Goal: Task Accomplishment & Management: Manage account settings

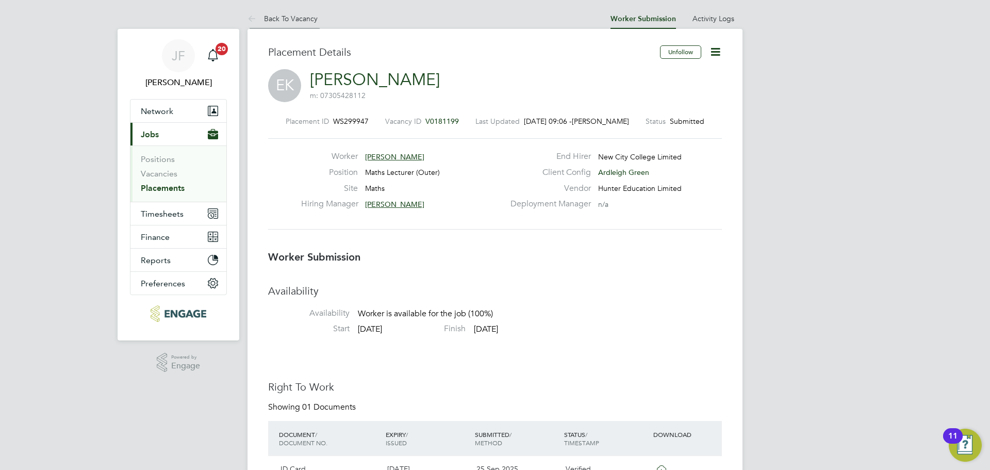
click at [295, 15] on link "Back To Vacancy" at bounding box center [282, 18] width 70 height 9
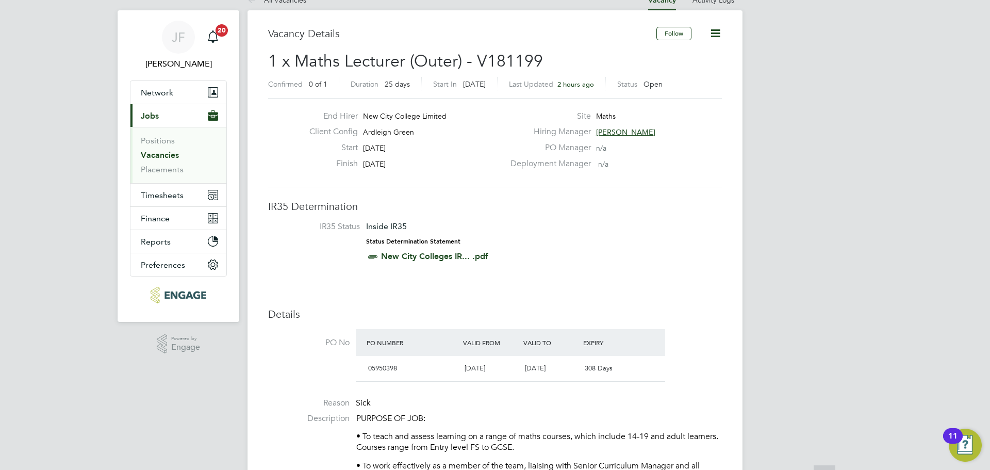
scroll to position [10, 0]
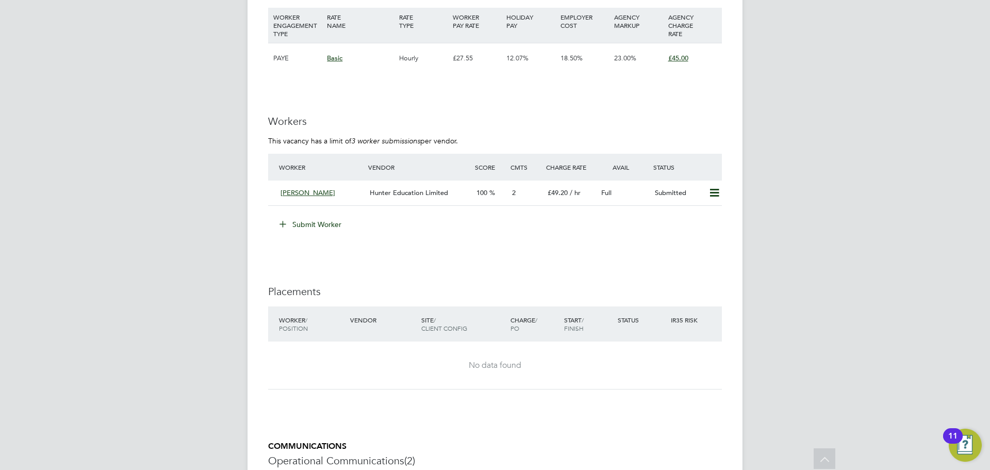
scroll to position [1888, 0]
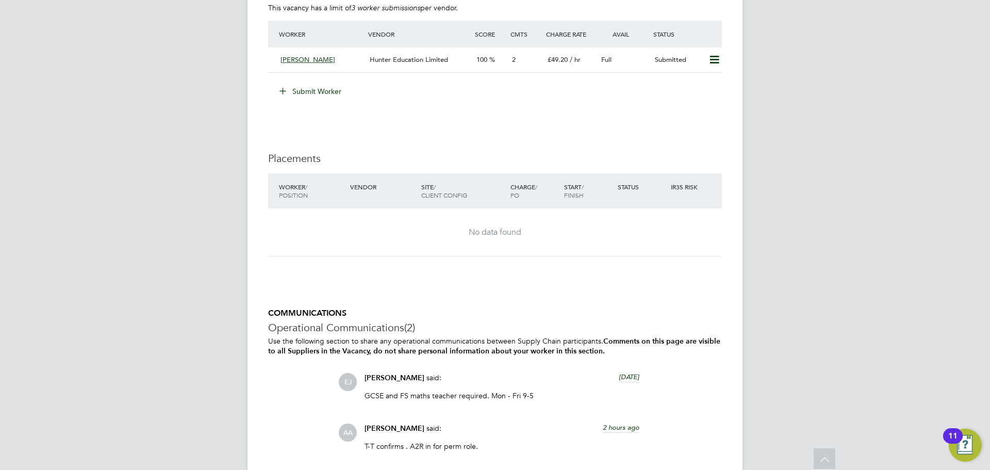
scroll to position [2017, 0]
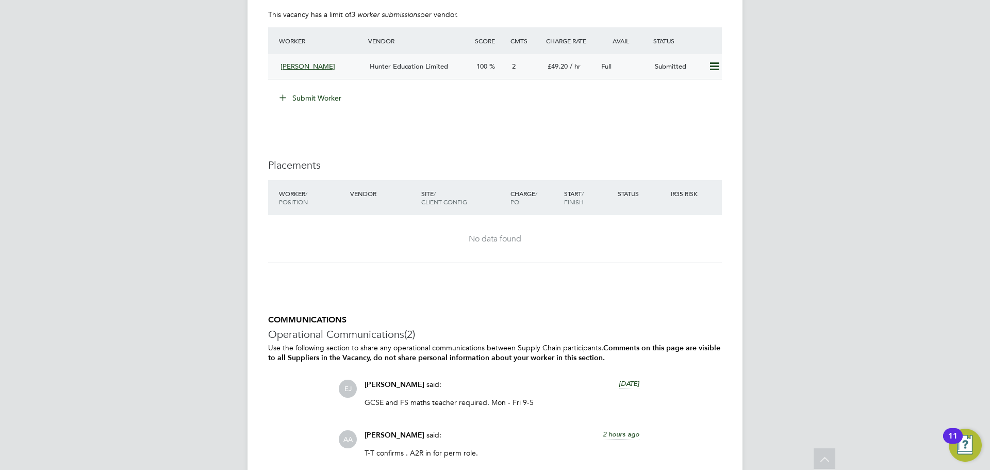
click at [368, 58] on div "Hunter Education Limited" at bounding box center [418, 66] width 107 height 17
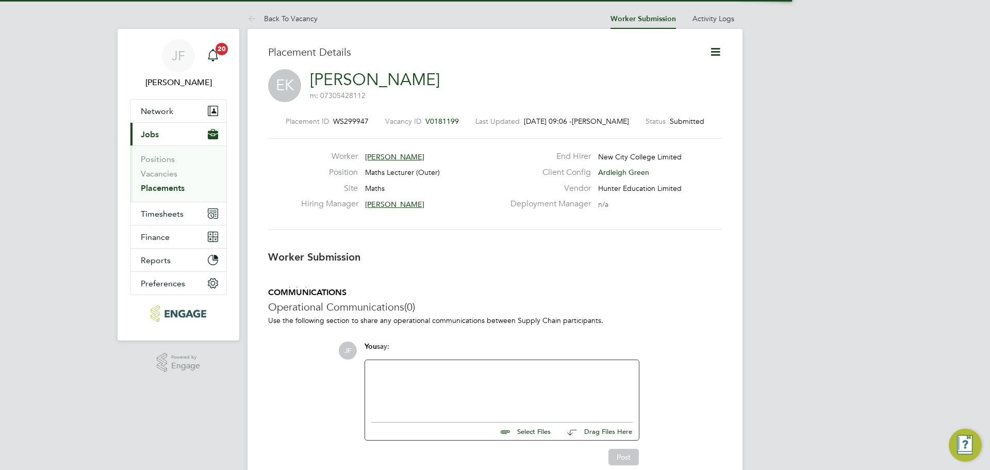
scroll to position [5, 5]
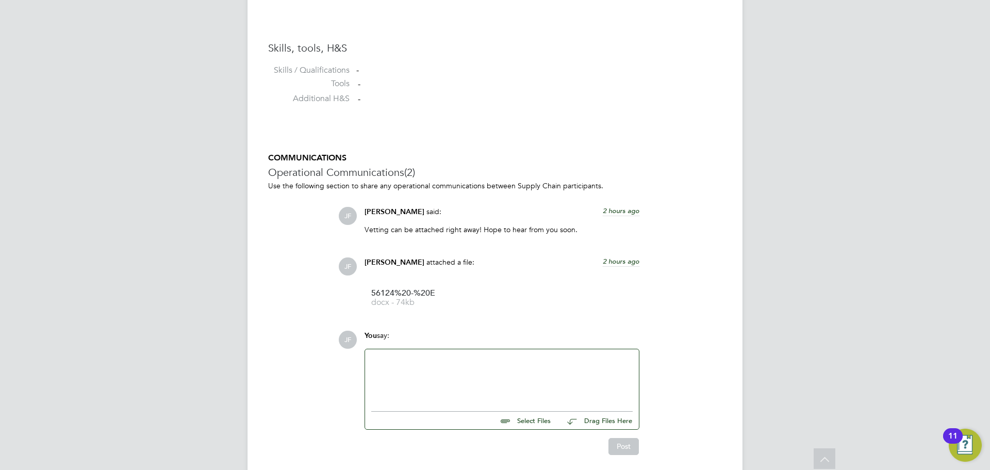
click at [530, 424] on input "file" at bounding box center [555, 418] width 155 height 14
type input "C:\fakepath\right_to_work_check (elijah).pdf"
click at [627, 458] on button "Post" at bounding box center [623, 455] width 30 height 16
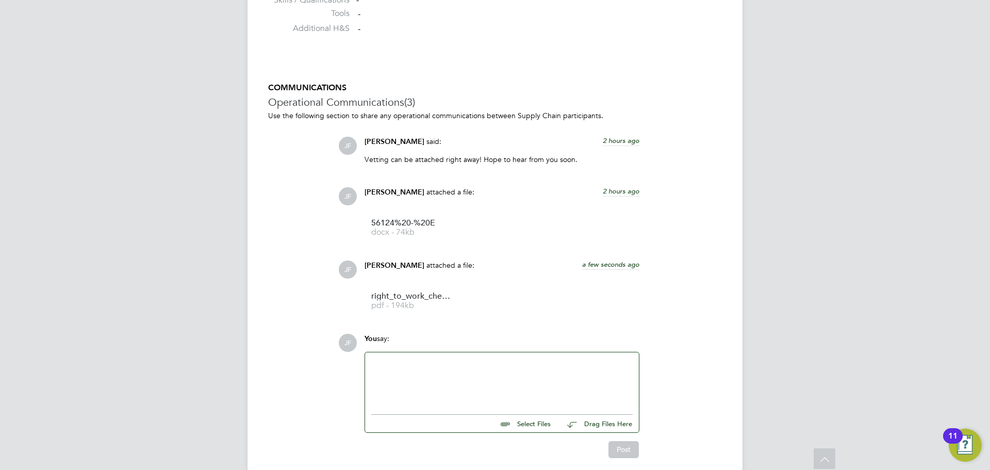
click at [530, 422] on input "file" at bounding box center [555, 421] width 155 height 14
click at [519, 428] on input "file" at bounding box center [555, 421] width 155 height 14
type input "C:\fakepath\degree- elijah.pdf"
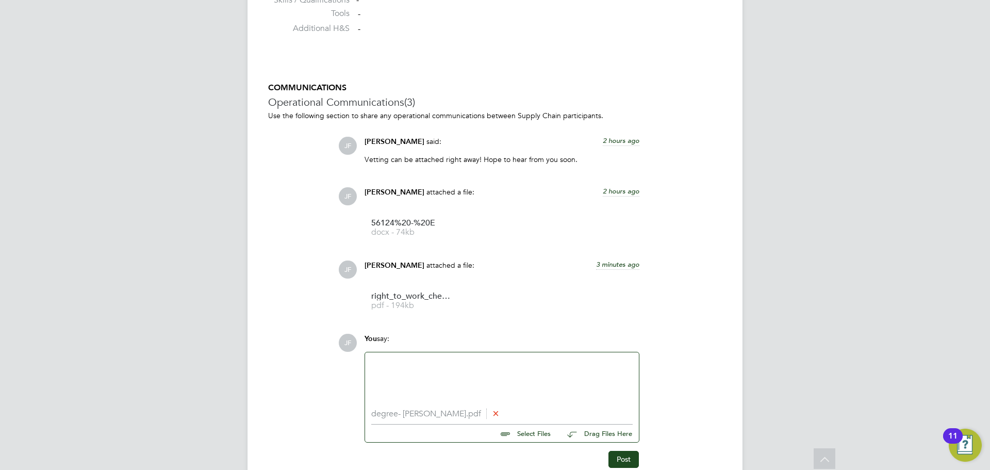
click at [533, 438] on input "file" at bounding box center [555, 431] width 155 height 14
type input "C:\fakepath\PGCE - elijah.pdf"
click at [530, 443] on input "file" at bounding box center [555, 441] width 155 height 14
type input "C:\fakepath\DBS (elijah).pdf"
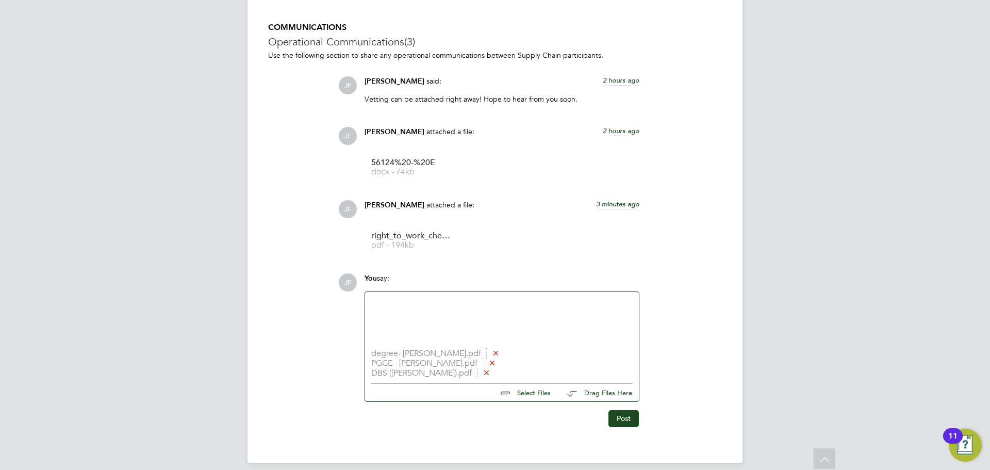
scroll to position [948, 0]
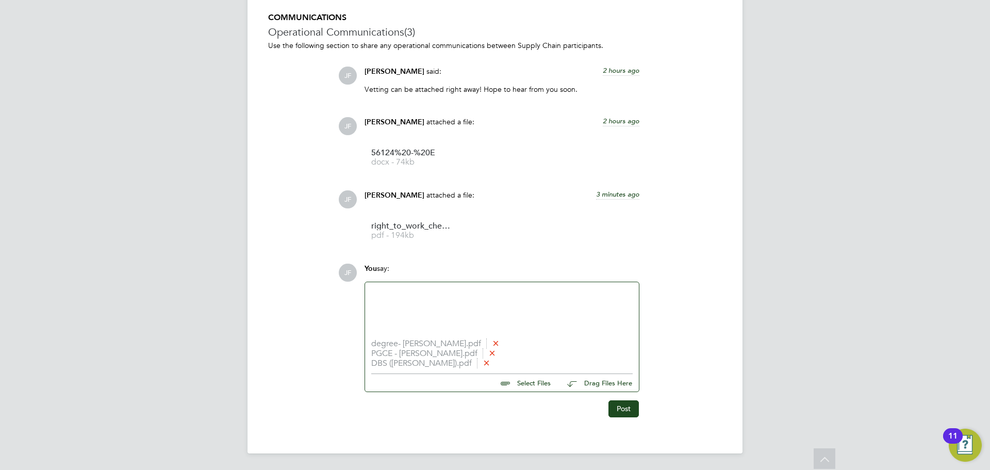
click at [432, 326] on div at bounding box center [501, 310] width 261 height 44
paste div
drag, startPoint x: 438, startPoint y: 293, endPoint x: 362, endPoint y: 298, distance: 75.9
click at [363, 298] on div "You say: disciplinary action degree- elijah.pdf PGCE - elijah.pdf DBS (elijah).…" at bounding box center [501, 327] width 285 height 128
click at [544, 380] on input "file" at bounding box center [555, 381] width 155 height 14
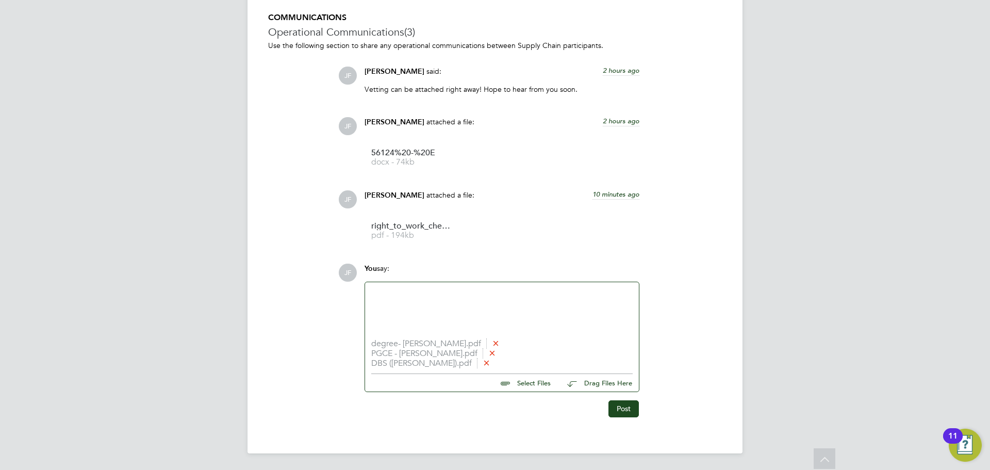
type input "C:\fakepath\update - elijah .png"
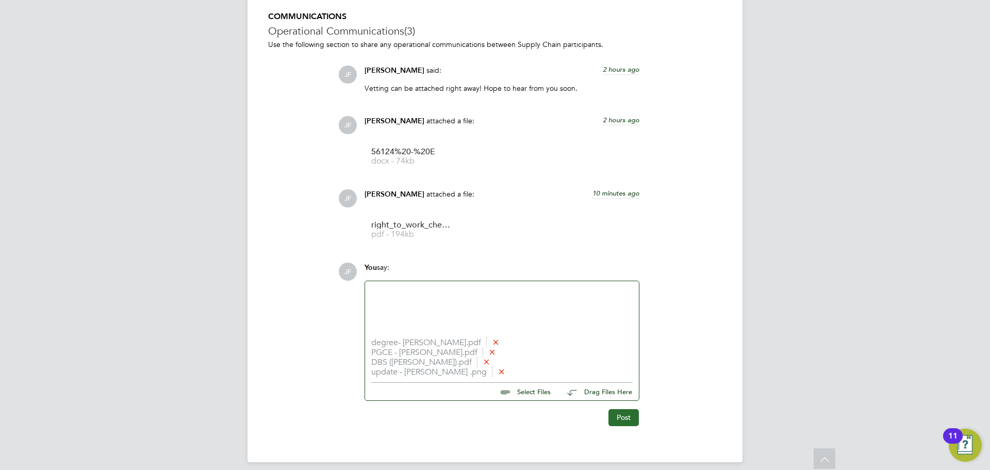
drag, startPoint x: 637, startPoint y: 428, endPoint x: 629, endPoint y: 423, distance: 9.3
click at [629, 423] on button "Post" at bounding box center [623, 417] width 30 height 16
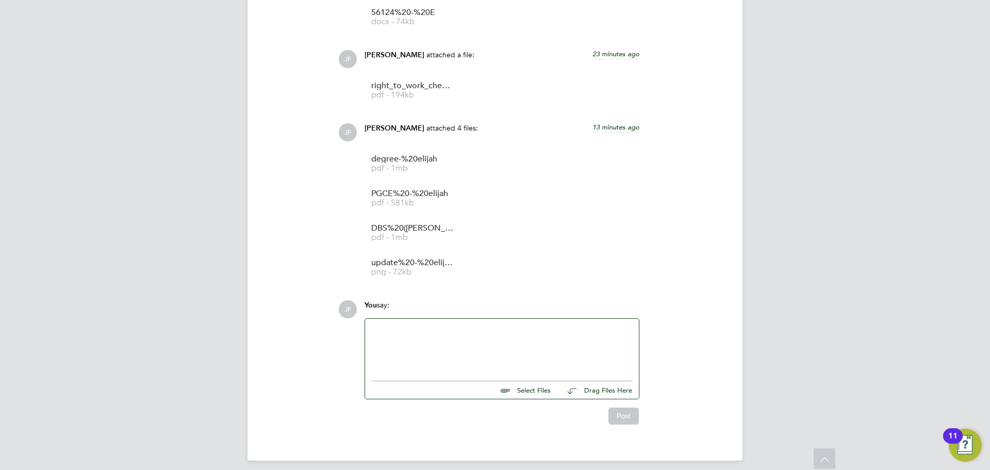
scroll to position [1095, 0]
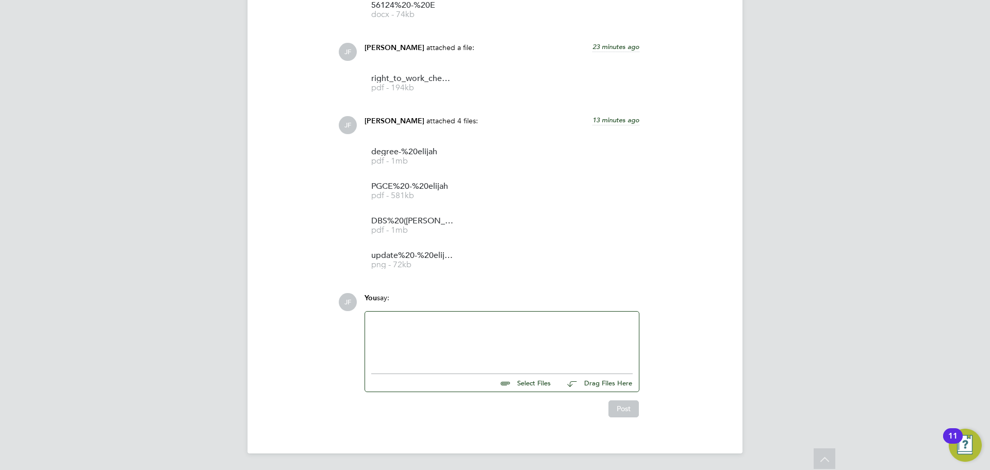
click at [529, 386] on input "file" at bounding box center [555, 381] width 155 height 14
type input "C:\fakepath\Candidate Vetting Form - elijah.docx"
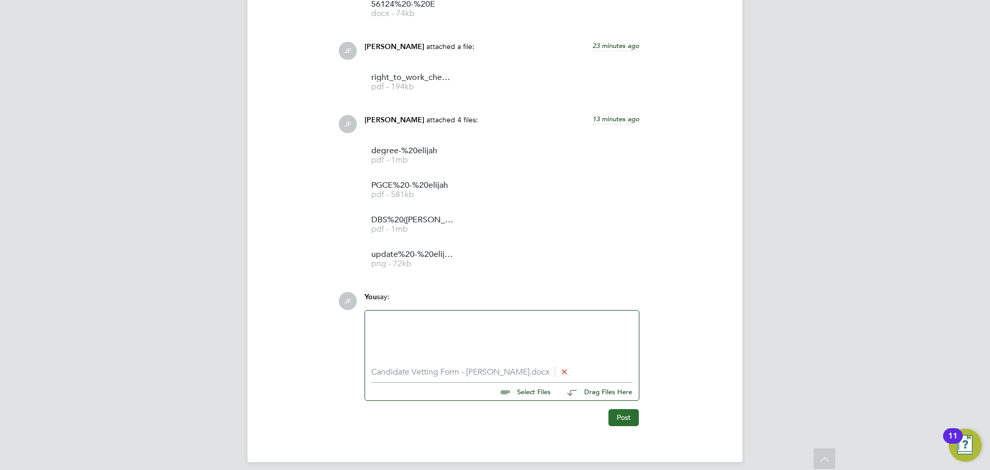
click at [626, 419] on button "Post" at bounding box center [623, 417] width 30 height 16
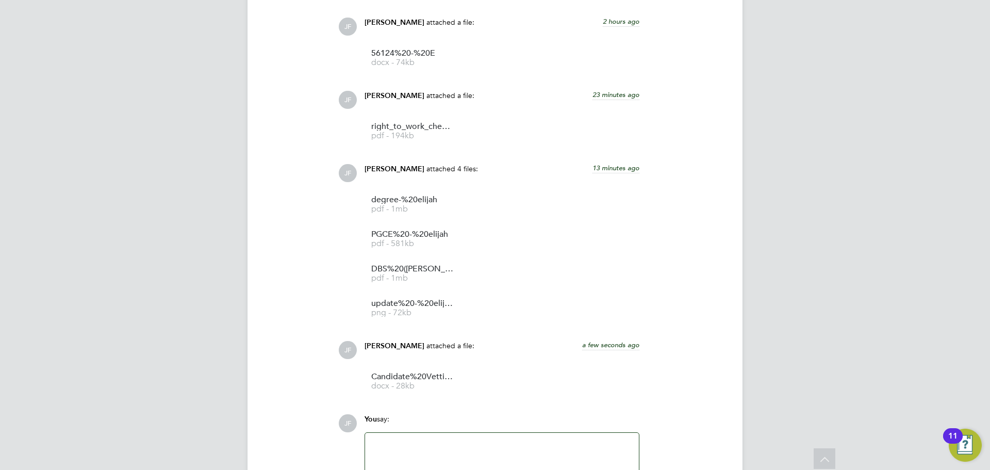
scroll to position [1168, 0]
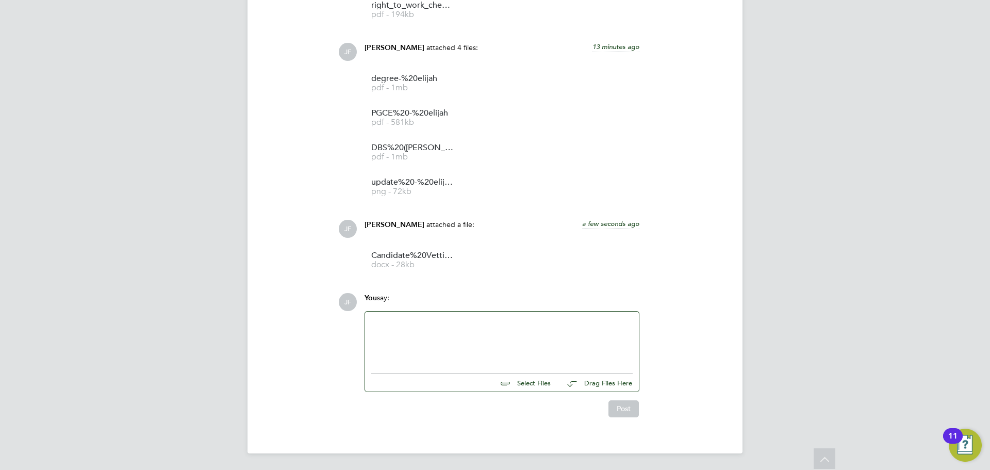
click at [399, 323] on div at bounding box center [501, 339] width 261 height 44
click at [626, 406] on button "Post" at bounding box center [623, 408] width 30 height 16
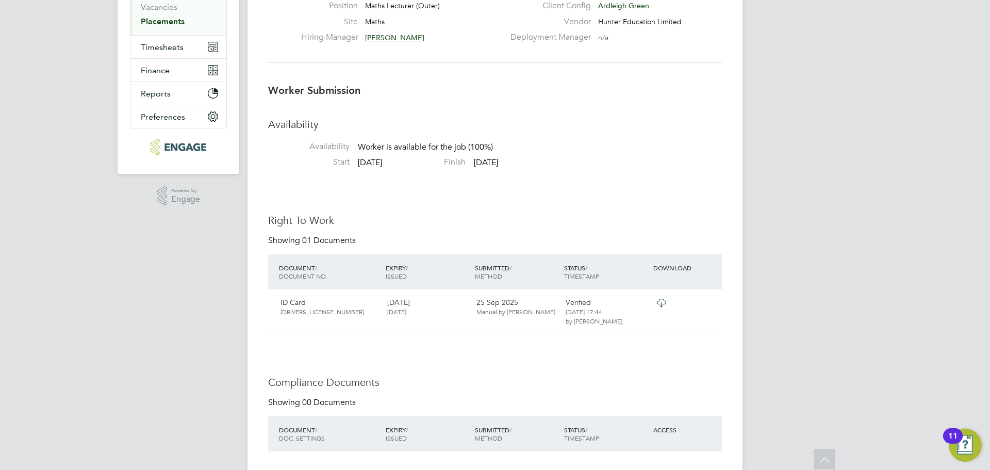
scroll to position [0, 0]
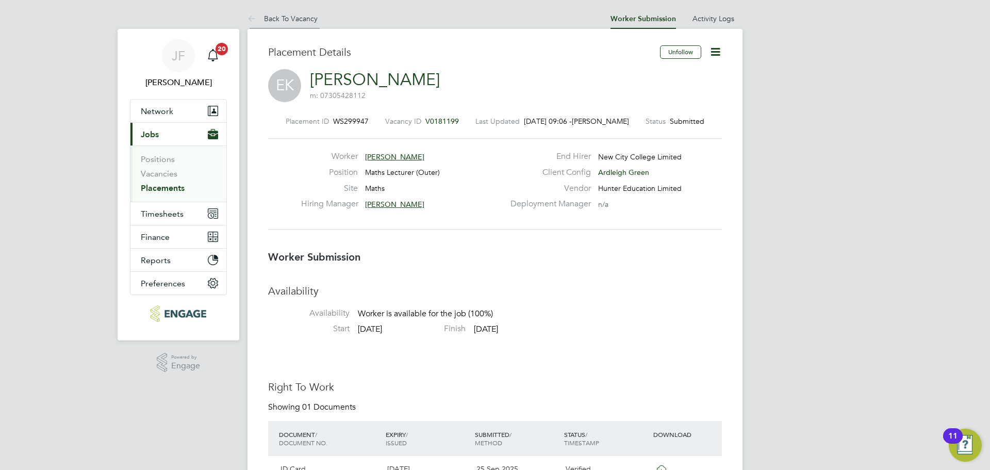
click at [280, 19] on link "Back To Vacancy" at bounding box center [282, 18] width 70 height 9
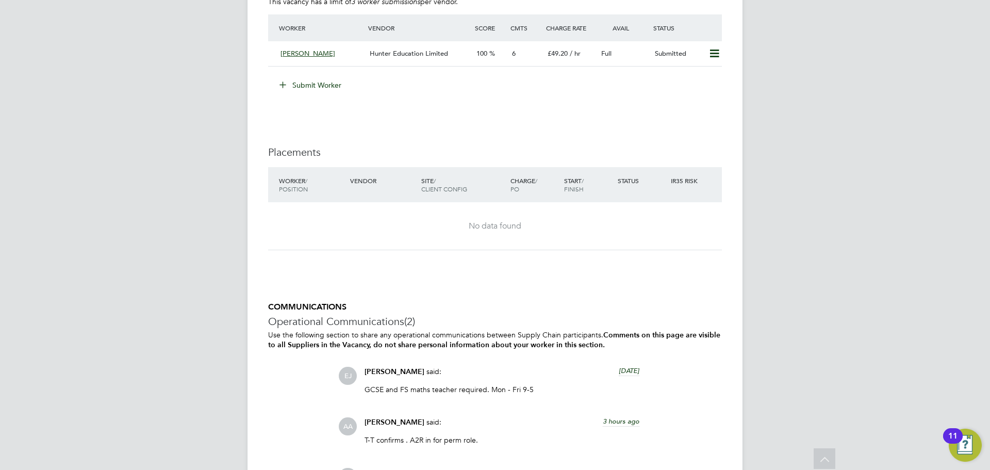
scroll to position [2023, 0]
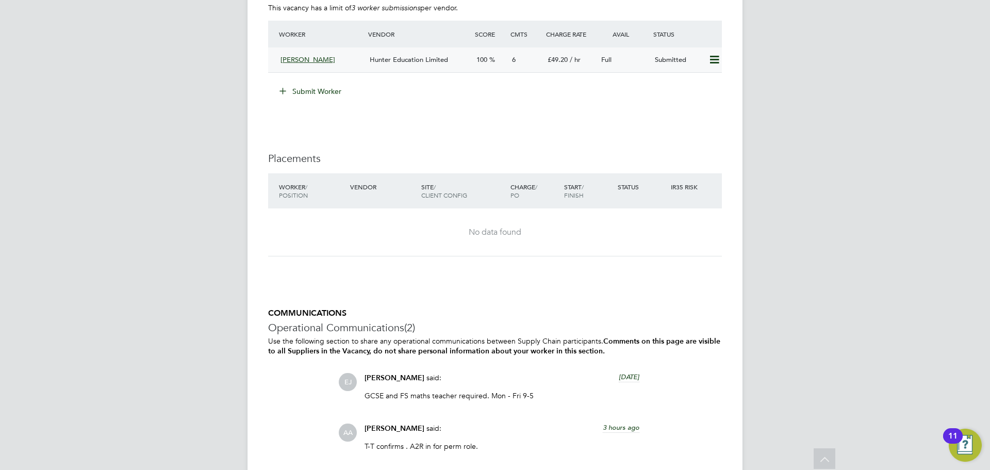
click at [434, 66] on div "Hunter Education Limited" at bounding box center [418, 60] width 107 height 17
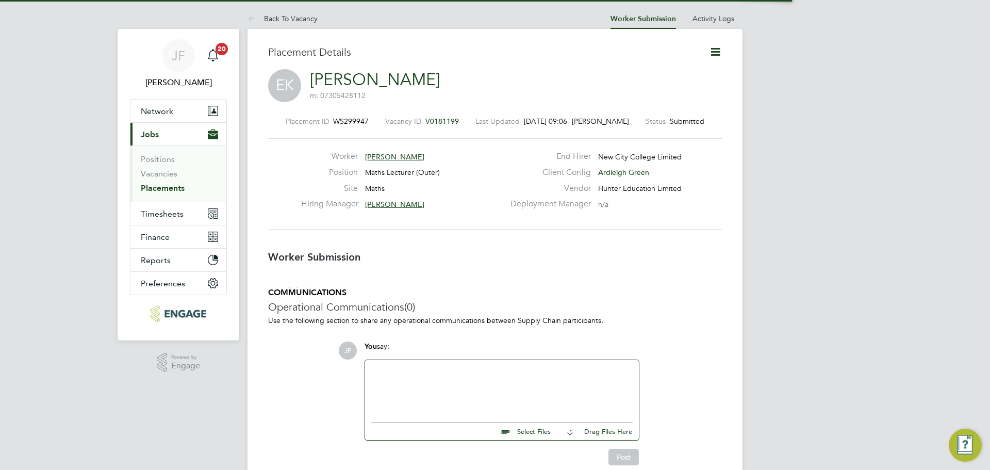
scroll to position [5, 5]
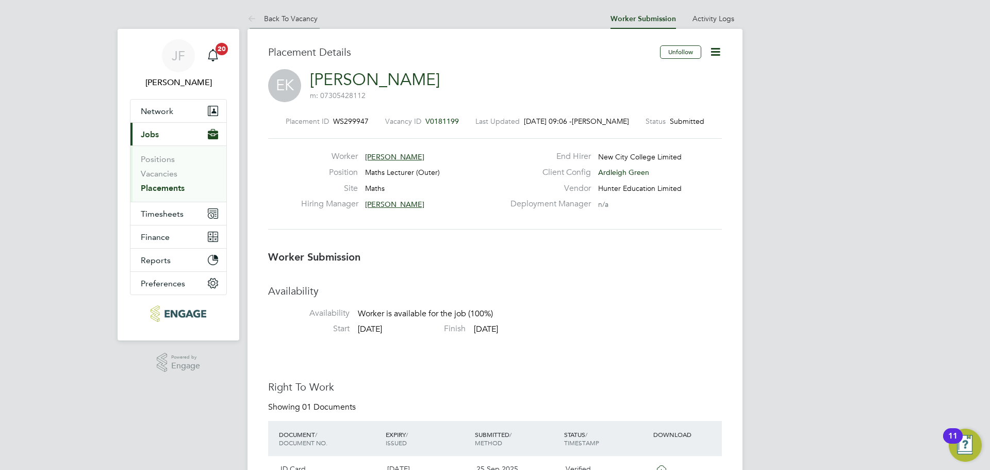
click at [298, 25] on li "Back To Vacancy" at bounding box center [282, 18] width 70 height 21
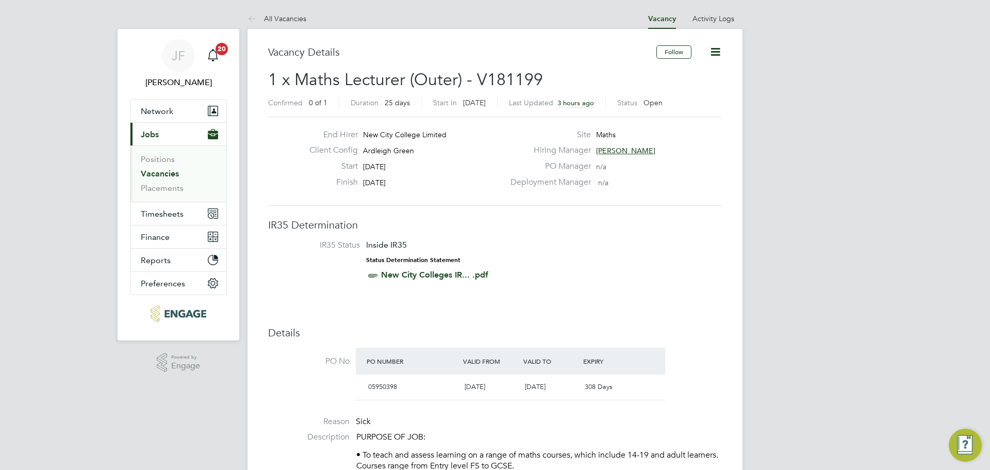
scroll to position [18, 97]
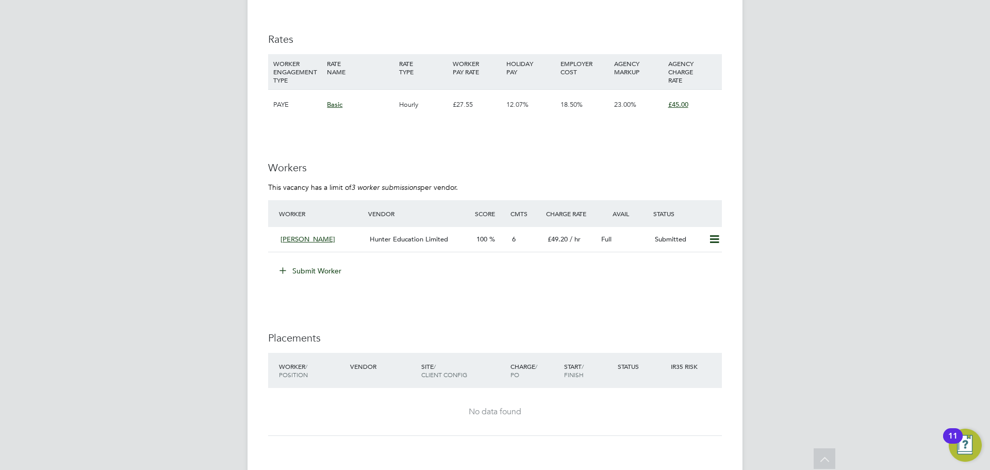
scroll to position [1829, 0]
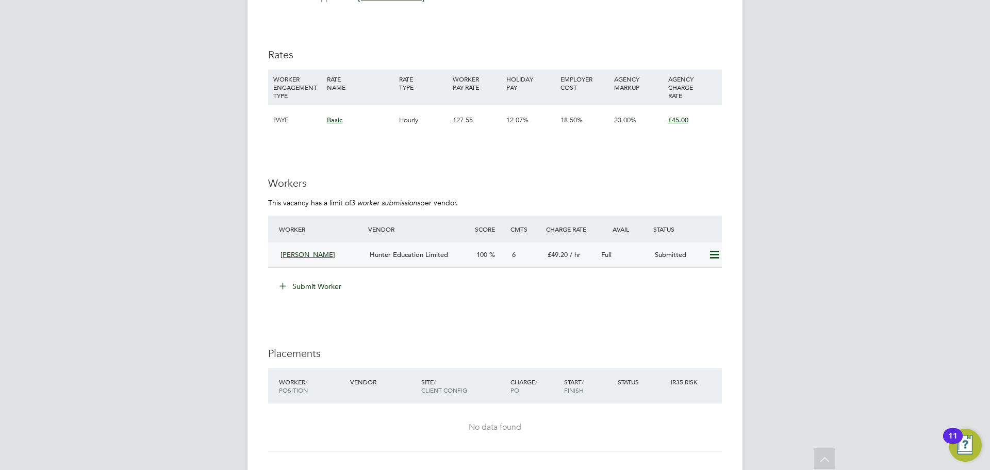
click at [442, 253] on span "Hunter Education Limited" at bounding box center [409, 254] width 78 height 9
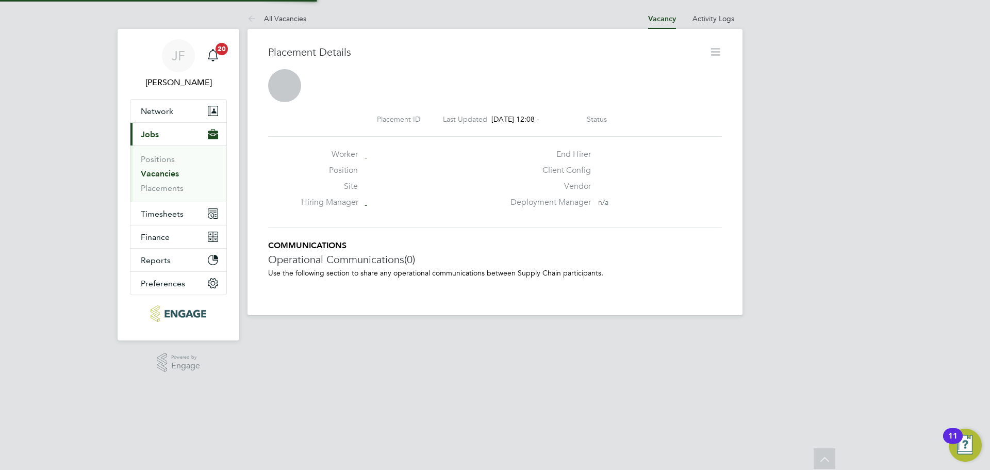
scroll to position [16, 204]
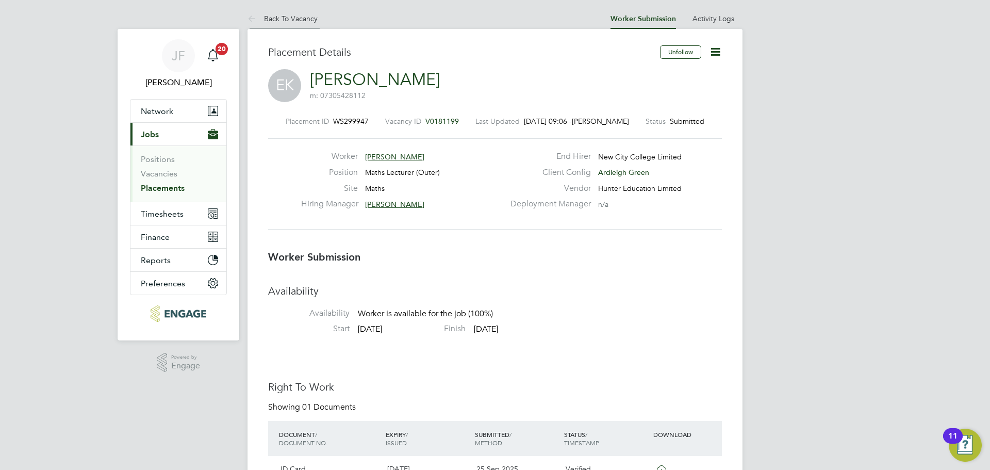
click at [304, 15] on link "Back To Vacancy" at bounding box center [282, 18] width 70 height 9
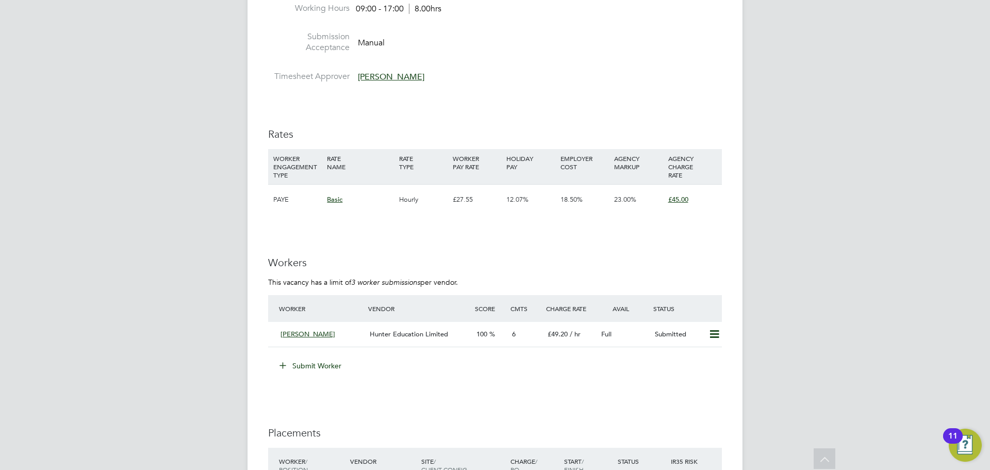
scroll to position [1755, 0]
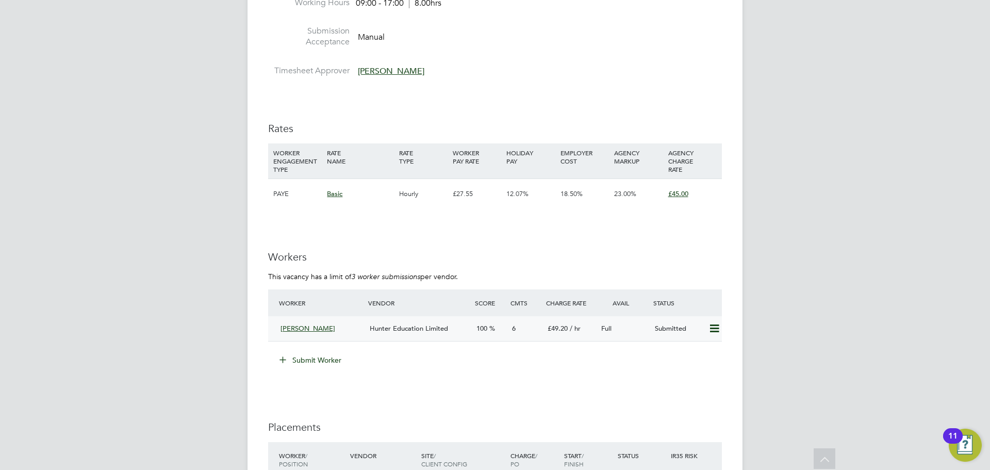
click at [713, 331] on icon at bounding box center [714, 328] width 13 height 8
click at [714, 329] on icon at bounding box center [714, 328] width 13 height 8
click at [668, 323] on div "Submitted" at bounding box center [677, 328] width 54 height 17
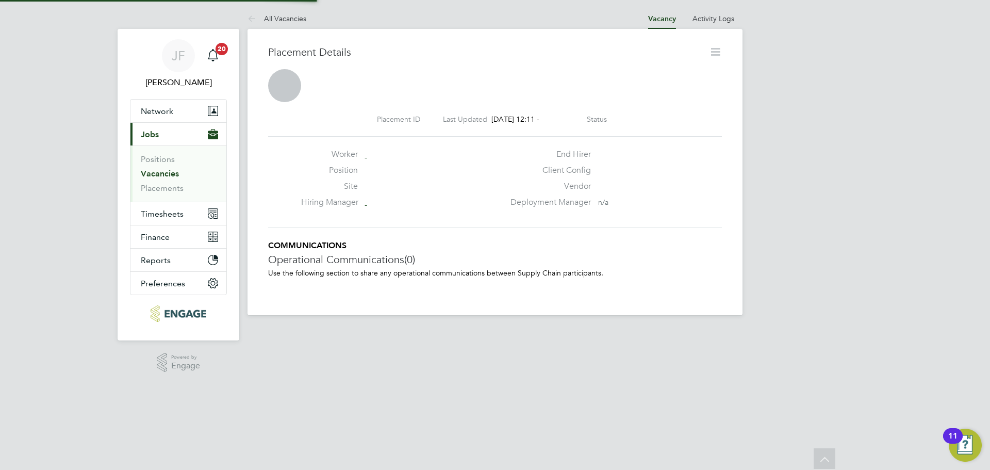
scroll to position [5, 5]
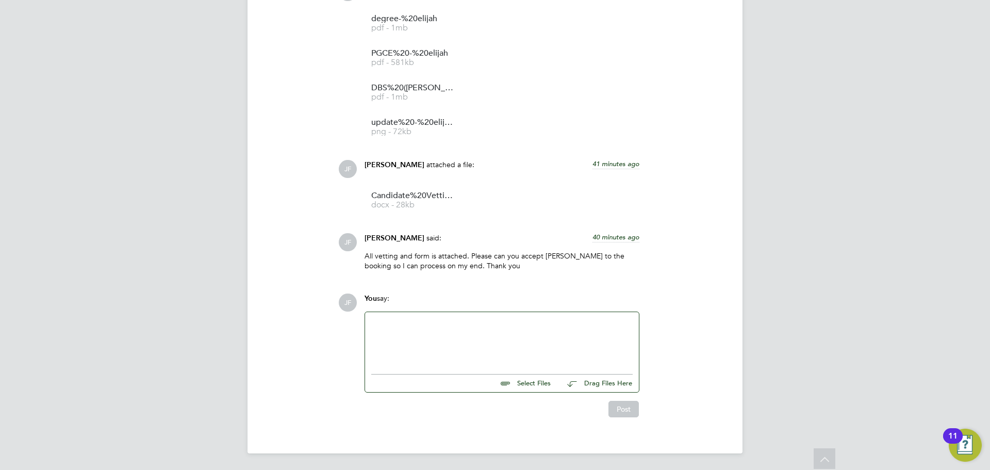
click at [474, 341] on div at bounding box center [501, 340] width 261 height 44
drag, startPoint x: 410, startPoint y: 324, endPoint x: 559, endPoint y: 364, distance: 154.3
click at [559, 364] on div at bounding box center [502, 340] width 274 height 57
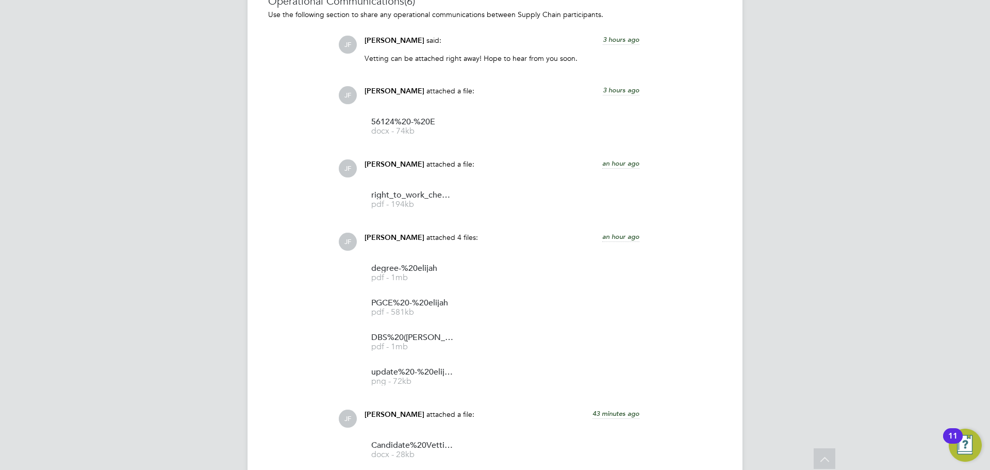
scroll to position [1228, 0]
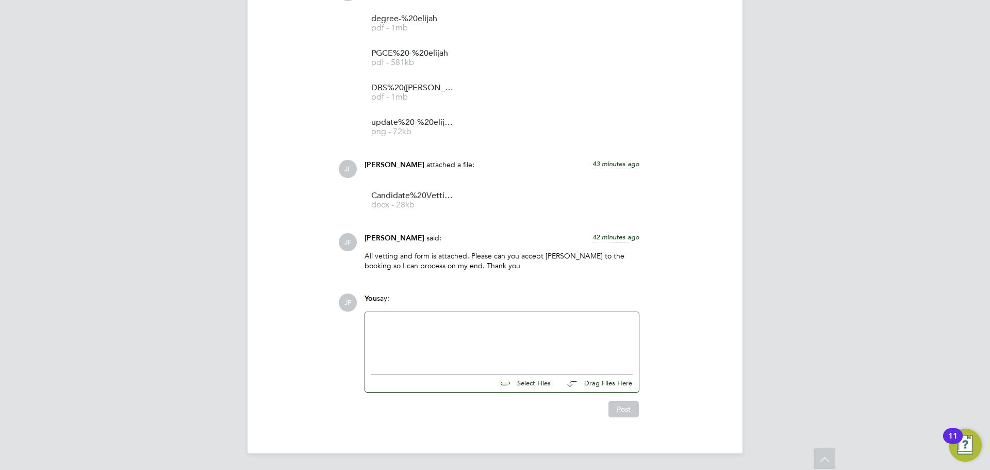
click at [537, 384] on input "file" at bounding box center [555, 381] width 155 height 14
click at [527, 381] on input "file" at bounding box center [555, 381] width 155 height 14
type input "C:\fakepath\samya offer - elijah 1.png"
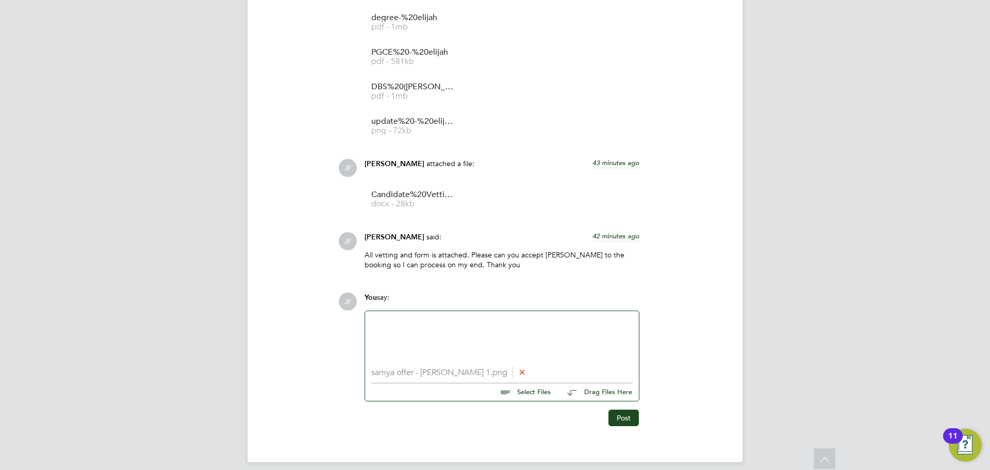
click at [521, 392] on input "file" at bounding box center [555, 390] width 155 height 14
type input "C:\fakepath\samya offer 2 .png"
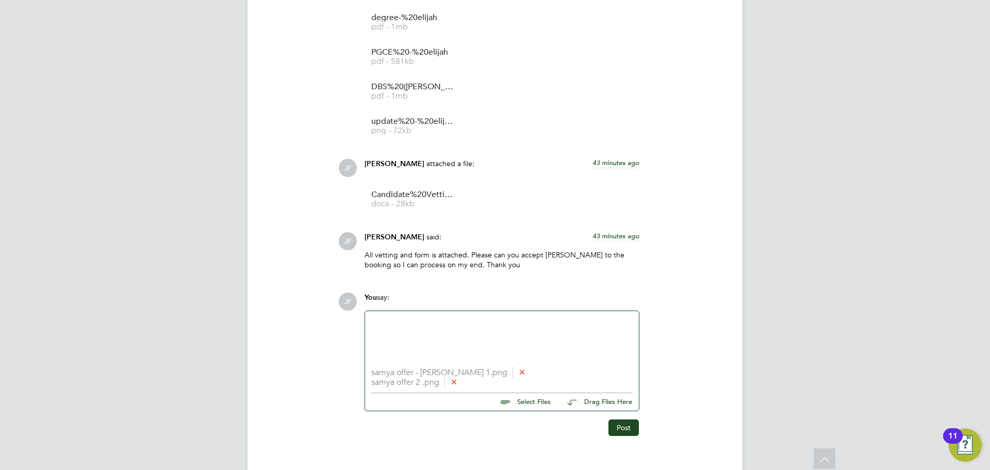
click at [426, 327] on div at bounding box center [501, 339] width 261 height 44
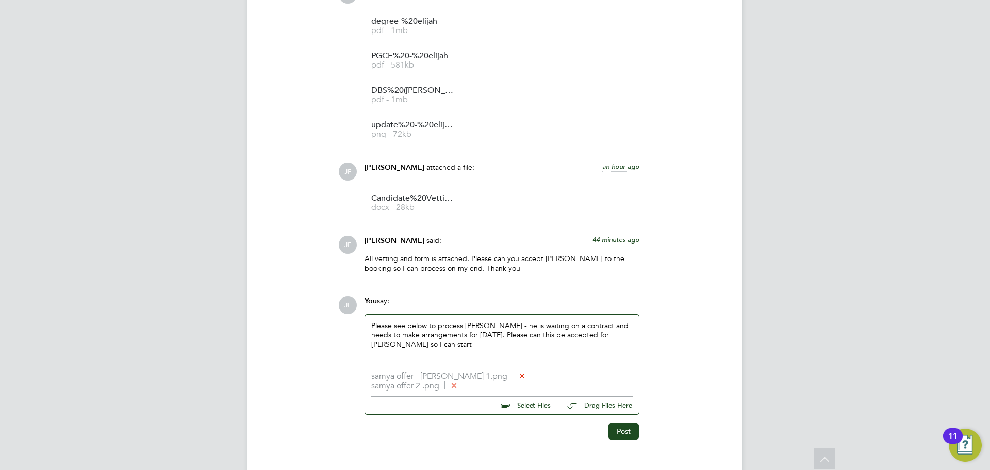
click at [429, 345] on div "Please see below to process Elijah - he is waiting on a contract and needs to m…" at bounding box center [501, 343] width 261 height 44
click at [374, 325] on div "Please see below to process Elijah - he is waiting on a contract and needs to m…" at bounding box center [501, 343] width 261 height 44
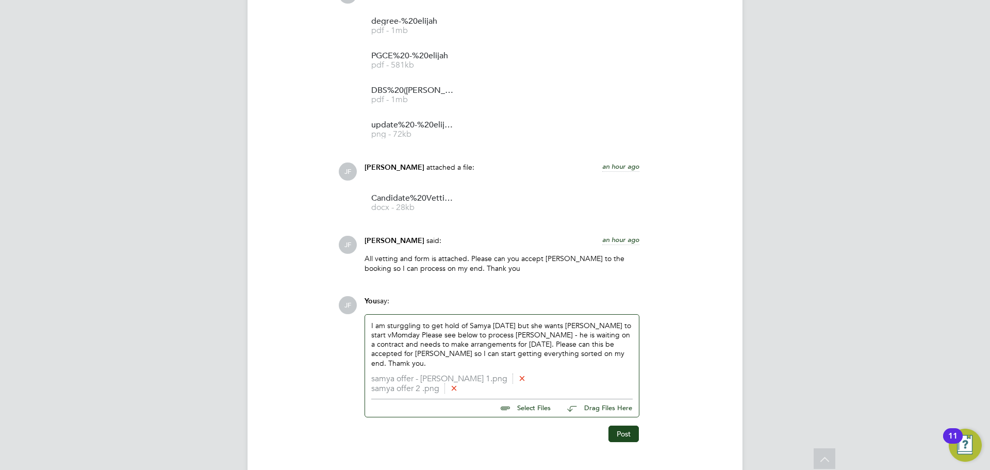
click at [376, 334] on div "I am sturggling to get hold of Samya today but she wants Elijah to start vMomda…" at bounding box center [501, 344] width 261 height 47
drag, startPoint x: 599, startPoint y: 325, endPoint x: 613, endPoint y: 331, distance: 14.8
click at [602, 327] on div "I am sturggling to get hold of Samya today but she wants Elijah to start Monday…" at bounding box center [501, 344] width 261 height 47
drag, startPoint x: 401, startPoint y: 336, endPoint x: 413, endPoint y: 338, distance: 12.0
click at [402, 336] on div "I am sturggling to get hold of Samya today but she wants Elijah to start on Mon…" at bounding box center [501, 344] width 261 height 47
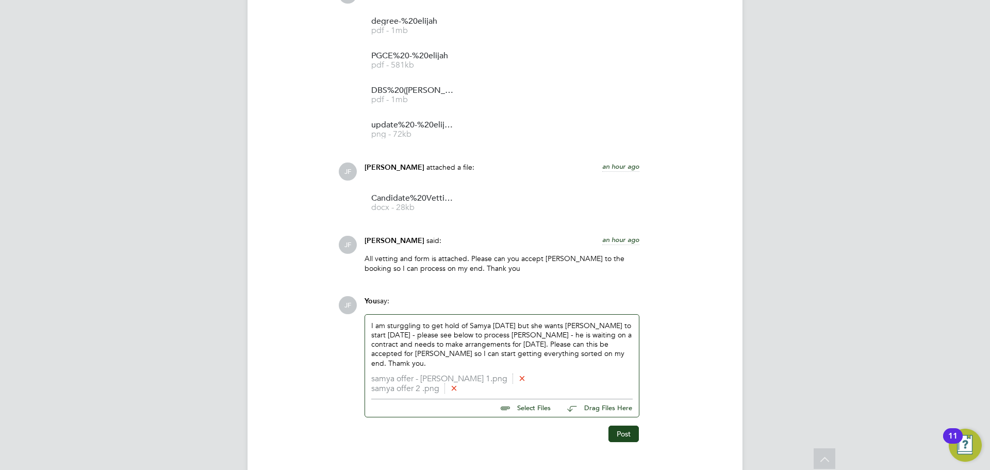
click at [524, 336] on div "I am sturggling to get hold of Samya today but she wants Elijah to start on Mon…" at bounding box center [501, 344] width 261 height 47
click at [538, 335] on div "I am sturggling to get hold of Samya today but she wants Elijah to start on Mon…" at bounding box center [501, 344] width 261 height 47
click at [614, 357] on div "I am sturggling to get hold of Samya today but she wants Elijah to start on Mon…" at bounding box center [501, 344] width 261 height 47
click at [614, 358] on div "I am sturggling to get hold of Samya today but she wants Elijah to start on Mon…" at bounding box center [501, 344] width 261 height 47
click at [626, 433] on button "Post" at bounding box center [623, 433] width 30 height 16
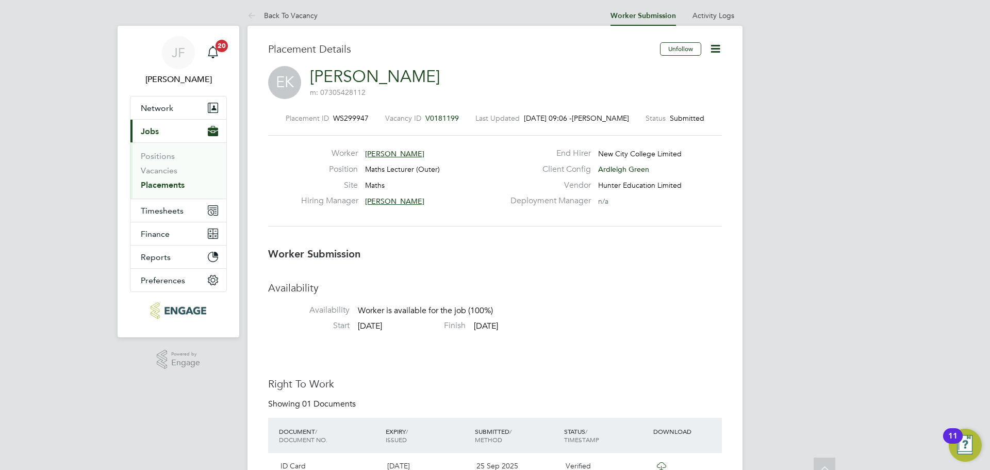
scroll to position [0, 0]
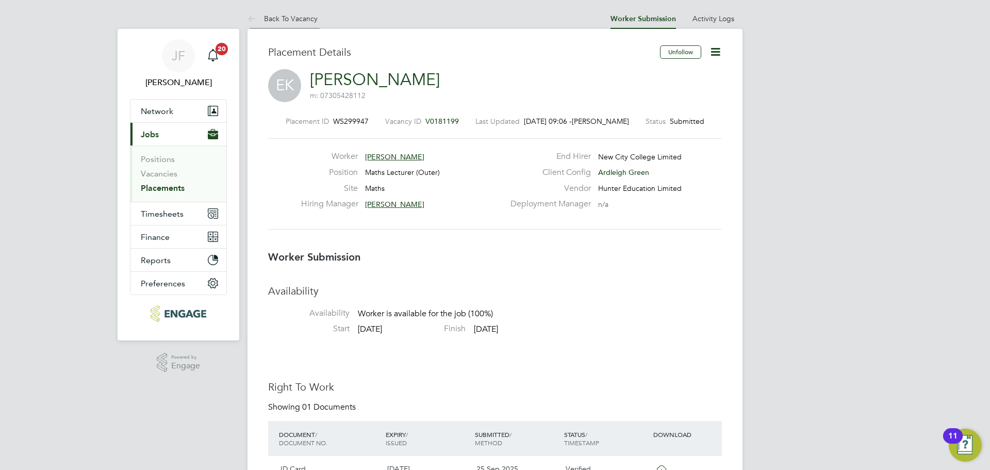
click at [286, 22] on link "Back To Vacancy" at bounding box center [282, 18] width 70 height 9
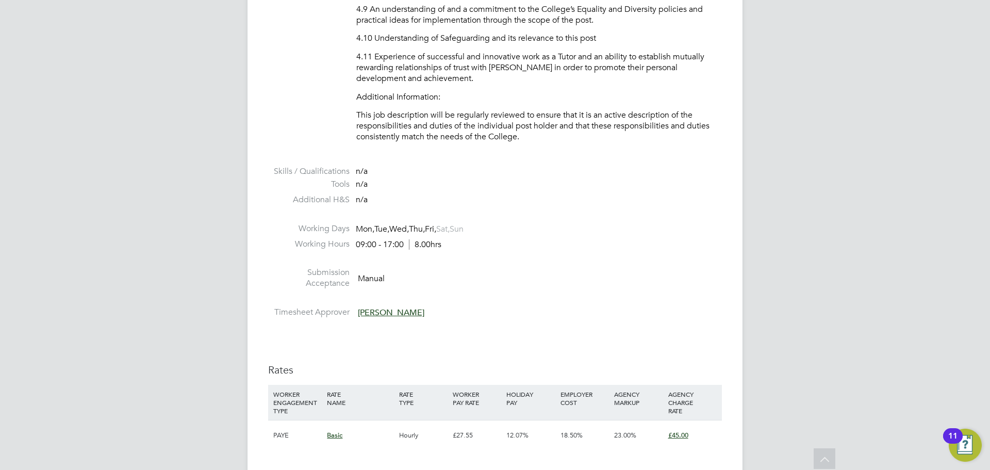
scroll to position [1796, 0]
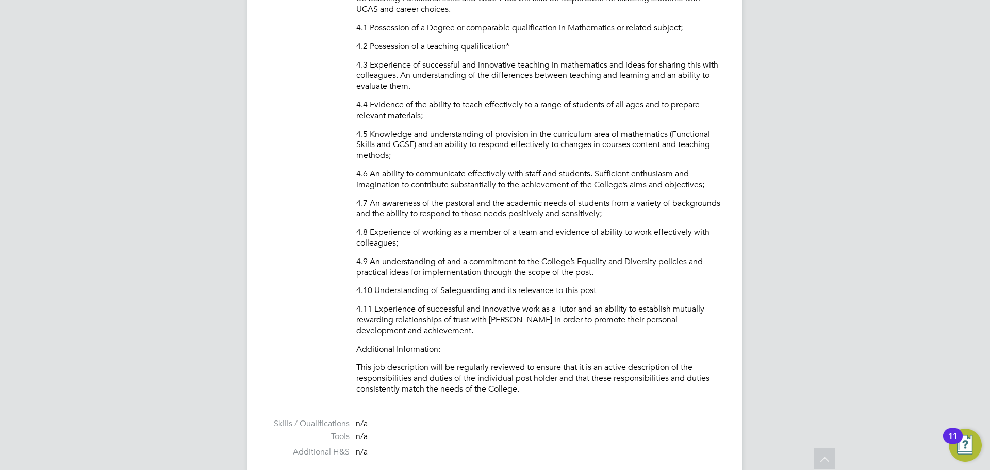
scroll to position [1335, 0]
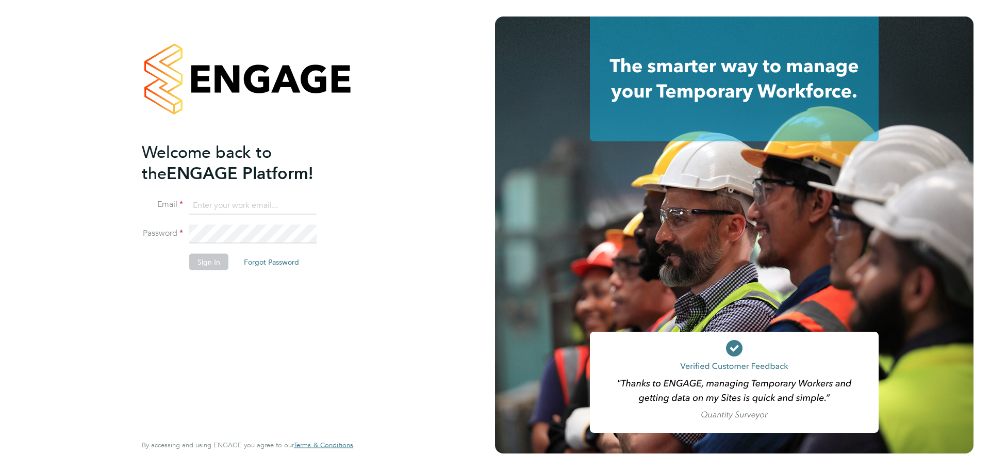
type input "[PERSON_NAME][EMAIL_ADDRESS][PERSON_NAME][DOMAIN_NAME]"
click at [192, 263] on button "Sign In" at bounding box center [208, 261] width 39 height 16
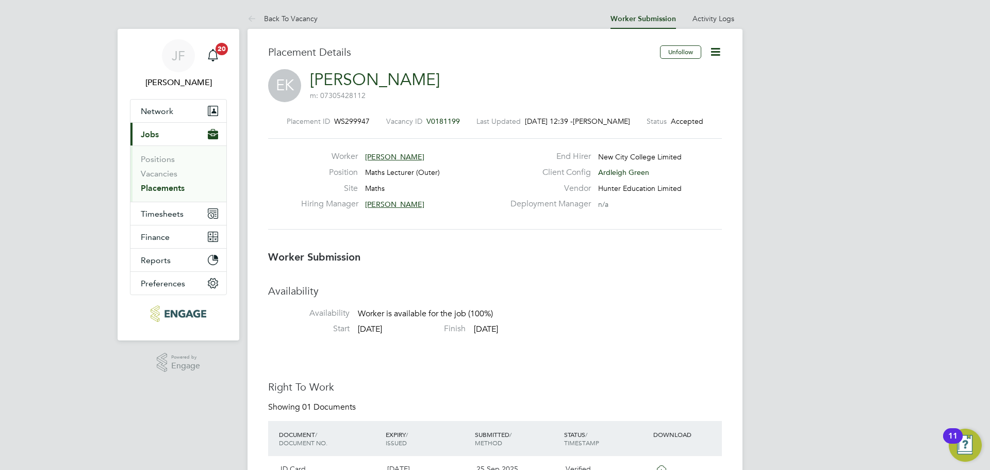
click at [716, 53] on icon at bounding box center [715, 51] width 13 height 13
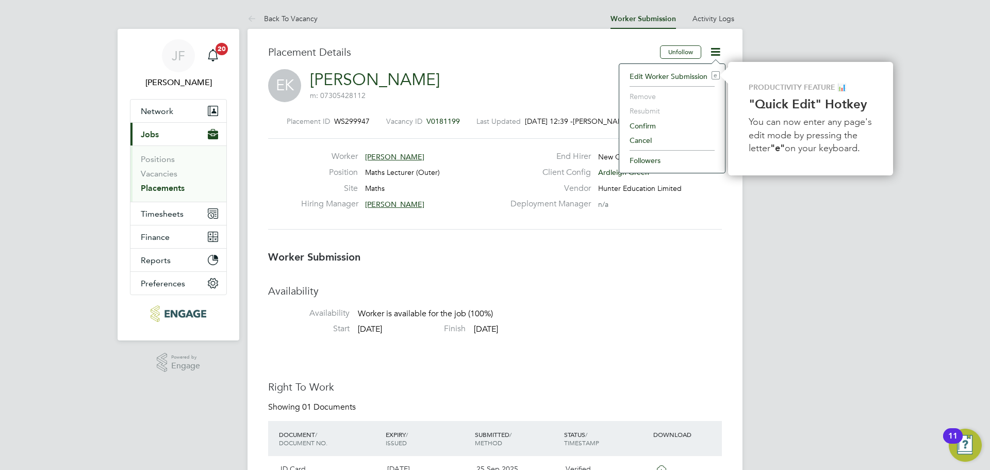
click at [652, 125] on li "Confirm" at bounding box center [671, 126] width 95 height 14
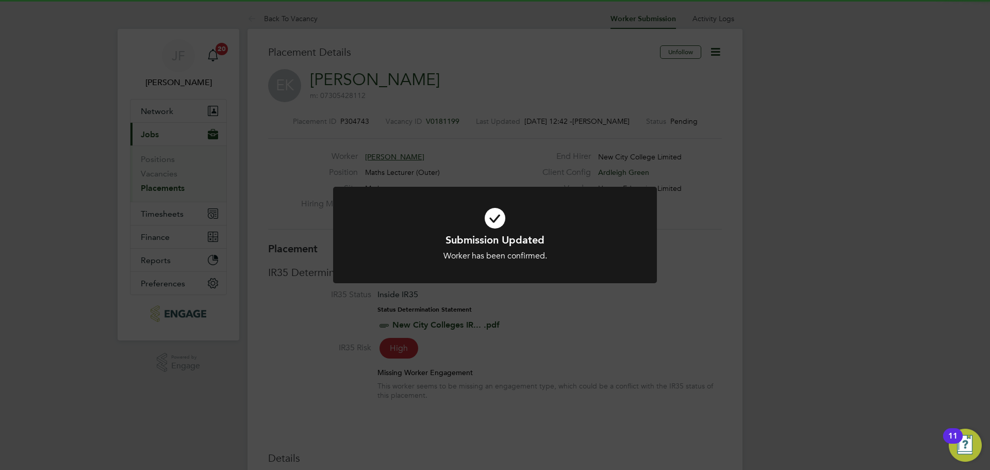
scroll to position [10, 51]
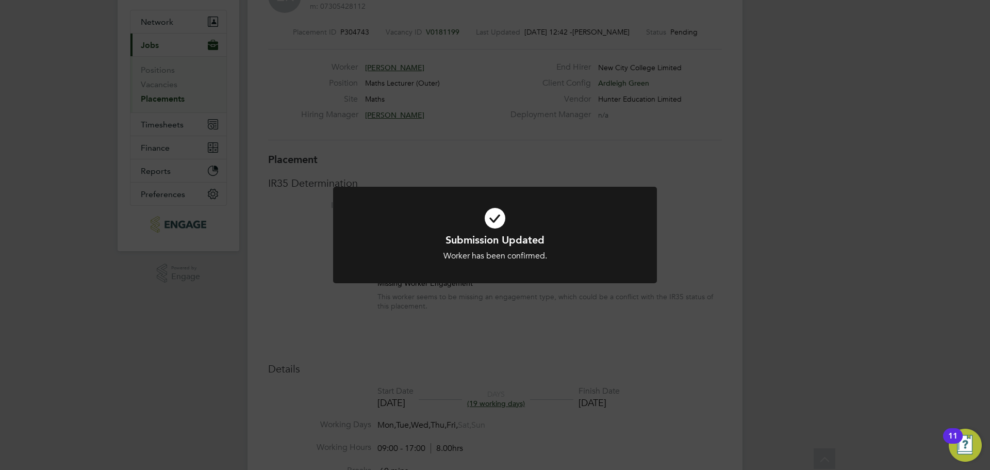
click at [695, 285] on div "Submission Updated Worker has been confirmed. Cancel Okay" at bounding box center [495, 235] width 990 height 470
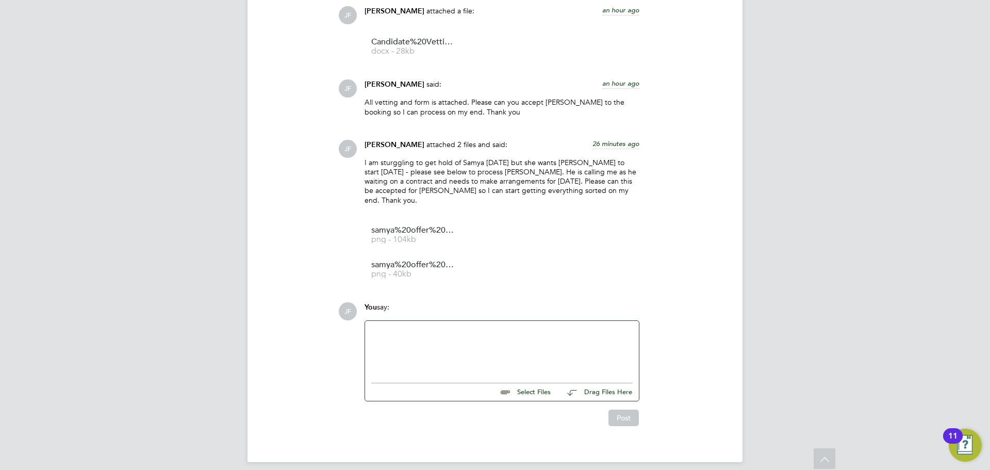
click at [444, 332] on div at bounding box center [501, 349] width 261 height 44
click at [374, 327] on div "thanks Rufena. Is he cleared to start Monday?" at bounding box center [501, 349] width 261 height 44
click at [627, 409] on button "Post" at bounding box center [623, 417] width 30 height 16
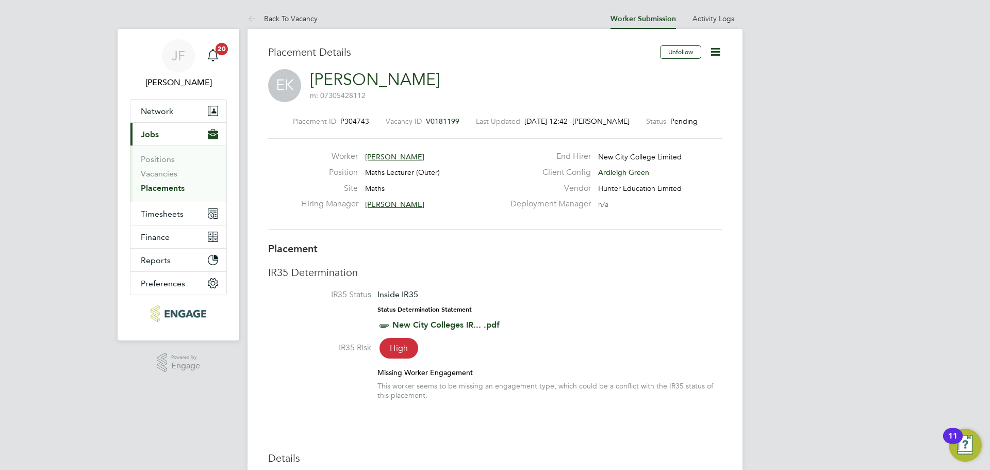
click at [396, 157] on span "[PERSON_NAME]" at bounding box center [394, 156] width 59 height 9
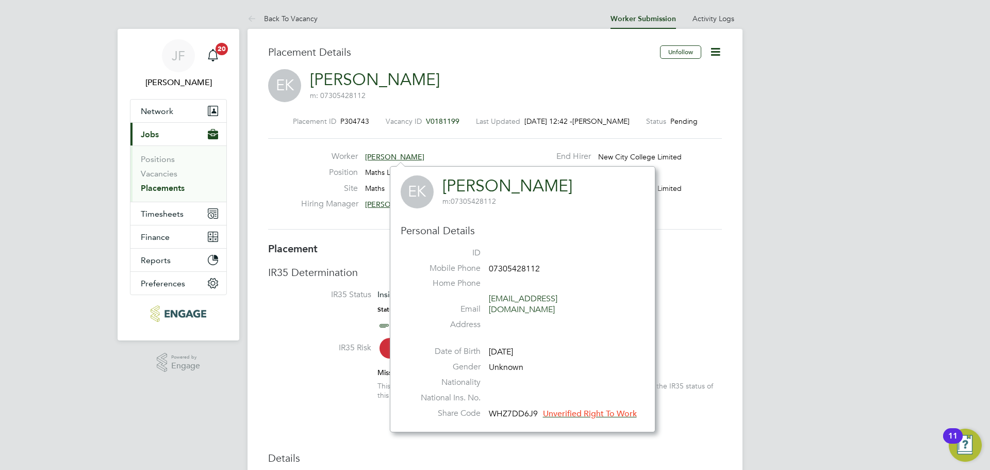
click at [423, 196] on span "EK" at bounding box center [416, 191] width 33 height 33
click at [585, 408] on span "Unverified Right To Work" at bounding box center [590, 413] width 94 height 10
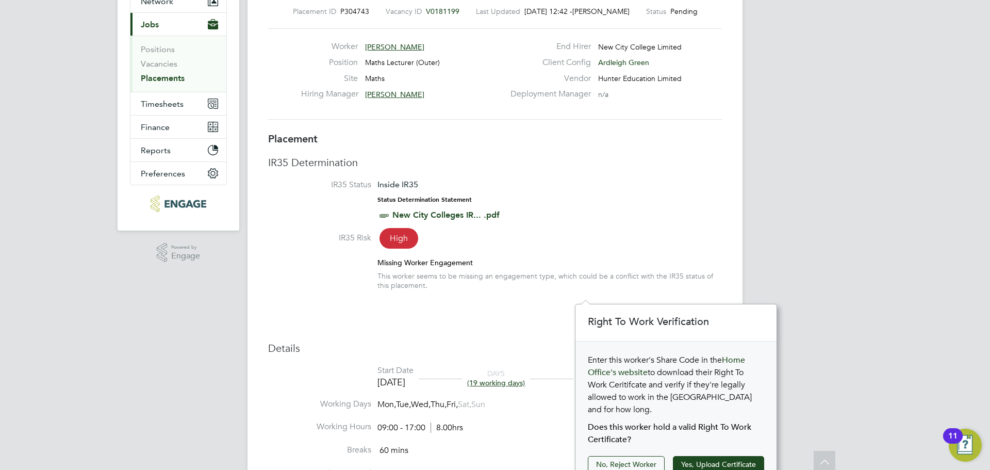
scroll to position [132, 0]
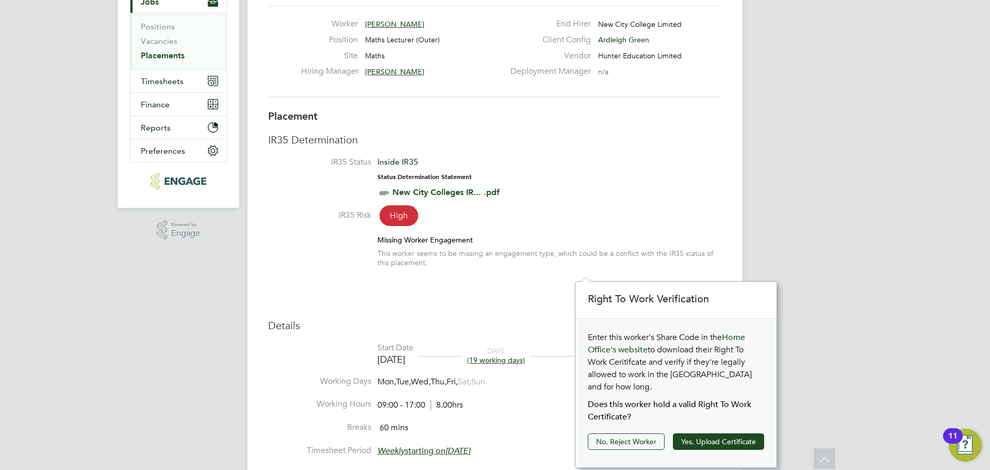
click at [493, 287] on div "Placement IR35 Determination IR35 Status Inside IR35 Status Determination State…" at bounding box center [495, 403] width 454 height 588
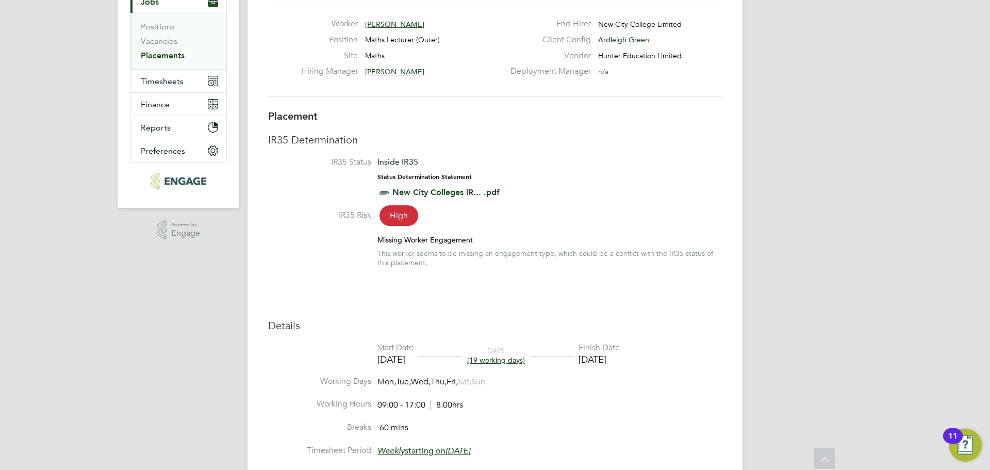
click at [411, 217] on span "High" at bounding box center [398, 215] width 39 height 21
click at [408, 163] on span "Inside IR35" at bounding box center [397, 162] width 41 height 10
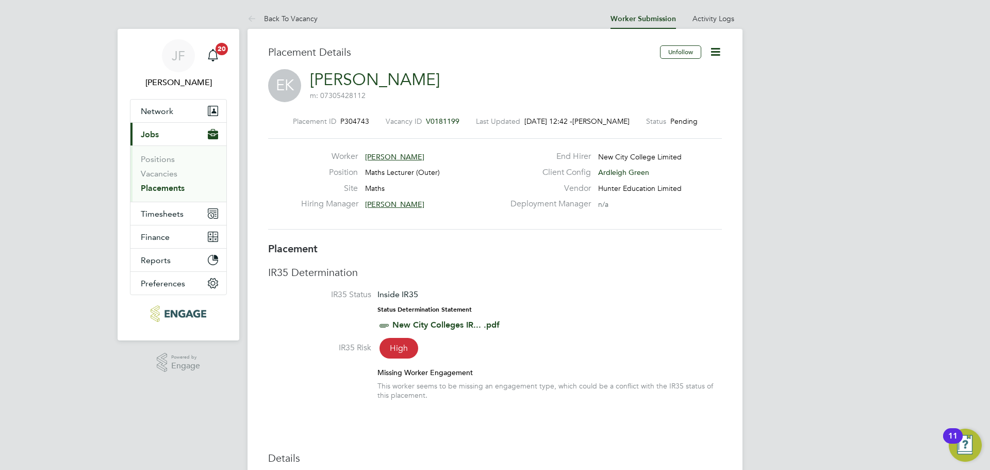
click at [414, 156] on span "[PERSON_NAME]" at bounding box center [394, 156] width 59 height 9
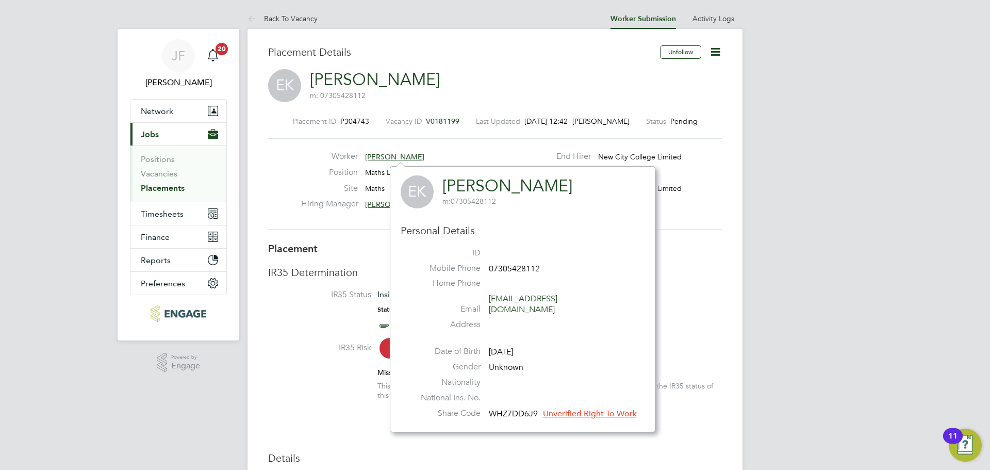
click at [440, 78] on link "[PERSON_NAME]" at bounding box center [375, 80] width 130 height 20
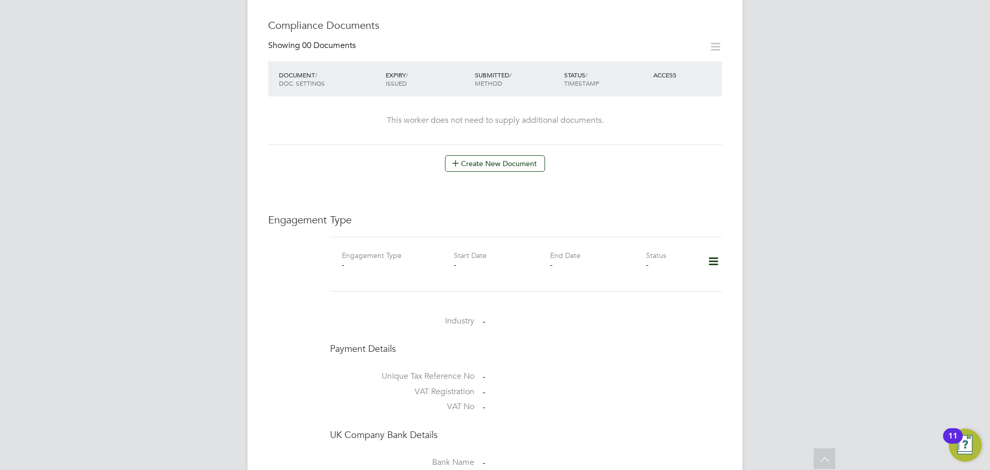
scroll to position [500, 0]
click at [719, 255] on icon at bounding box center [713, 265] width 18 height 24
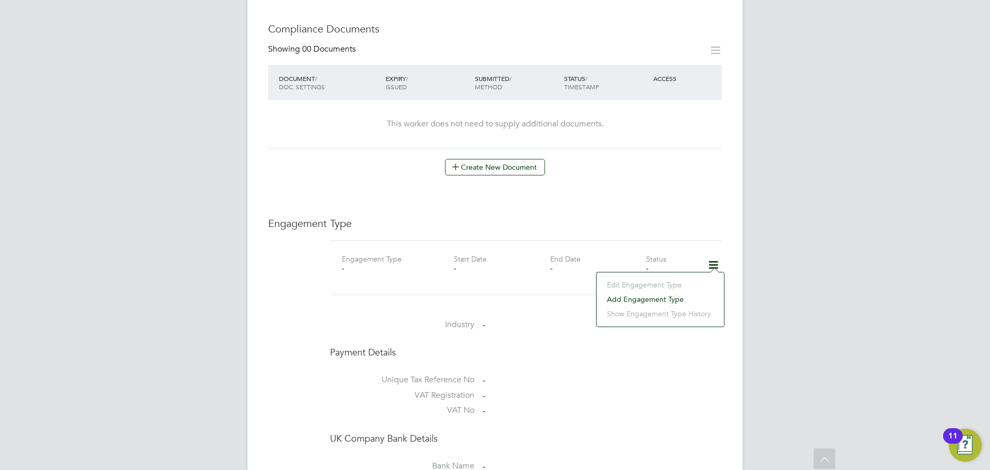
click at [639, 300] on li "Add Engagement Type" at bounding box center [659, 299] width 117 height 14
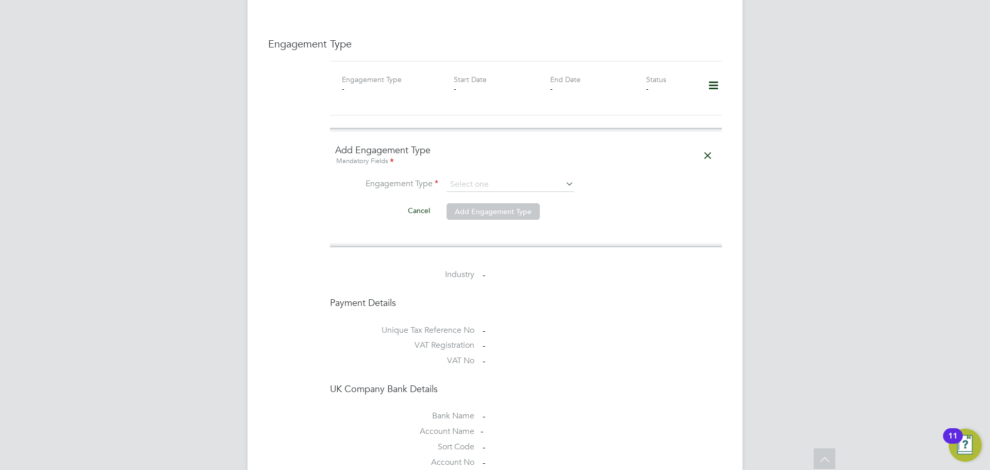
scroll to position [947, 0]
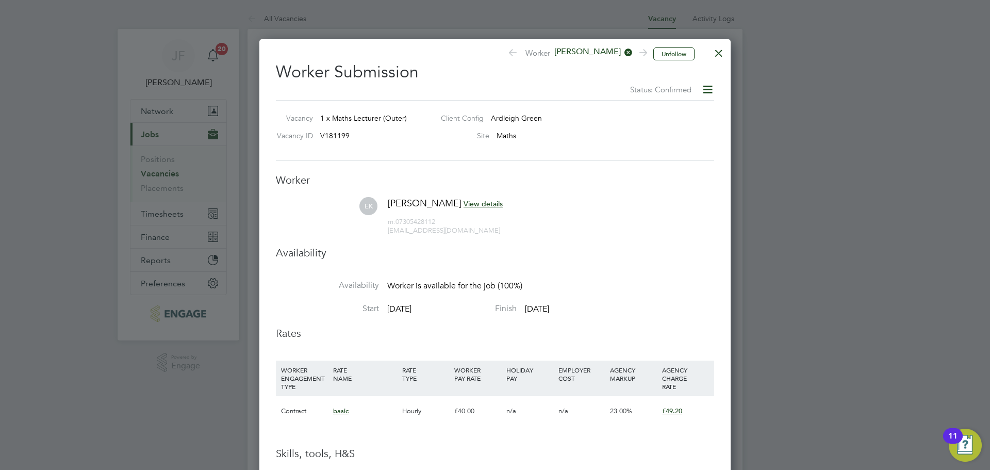
click at [715, 46] on div at bounding box center [718, 50] width 19 height 19
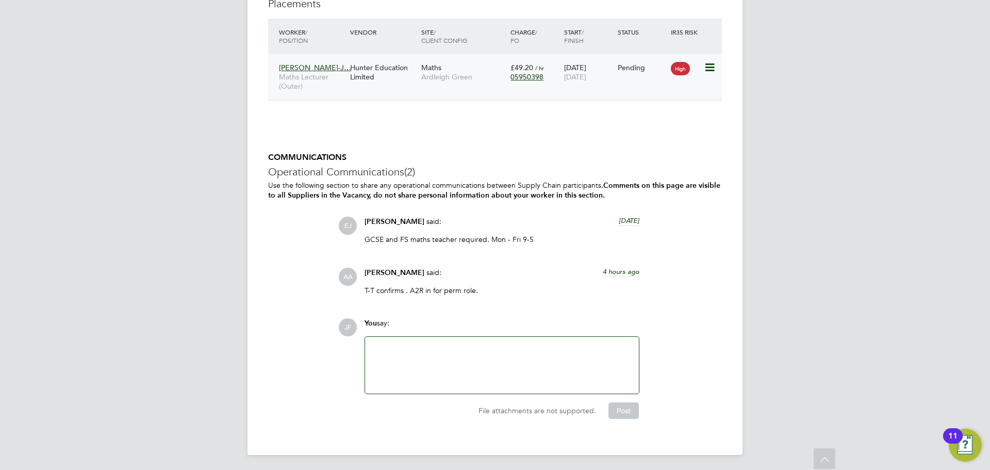
click at [471, 68] on div "Maths Ardleigh Green" at bounding box center [462, 72] width 89 height 29
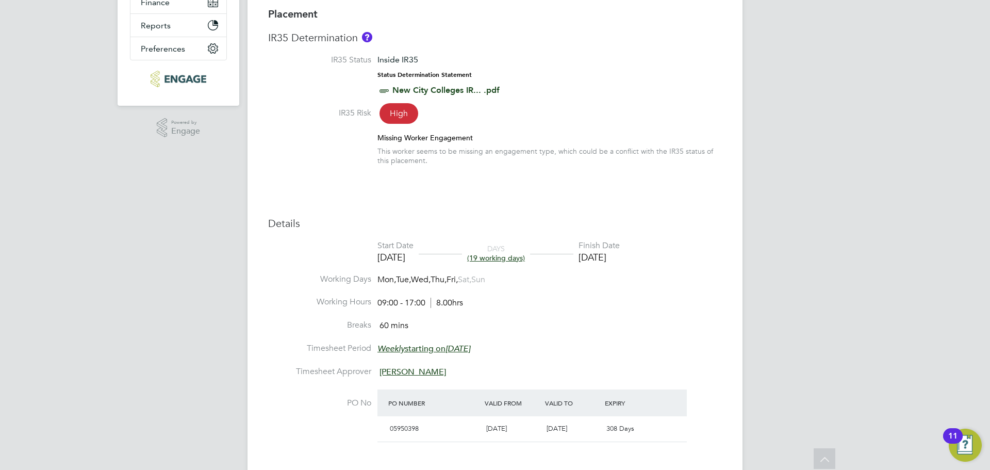
scroll to position [2, 0]
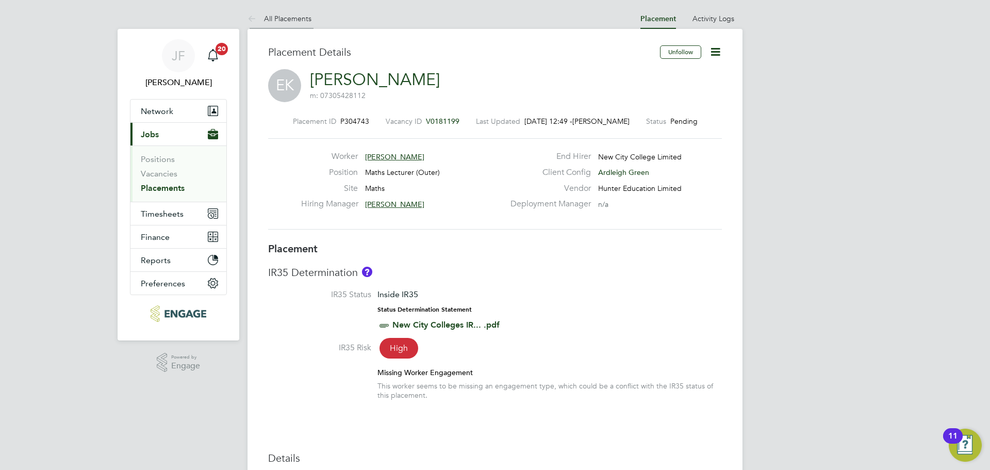
click at [293, 13] on li "All Placements" at bounding box center [279, 18] width 64 height 21
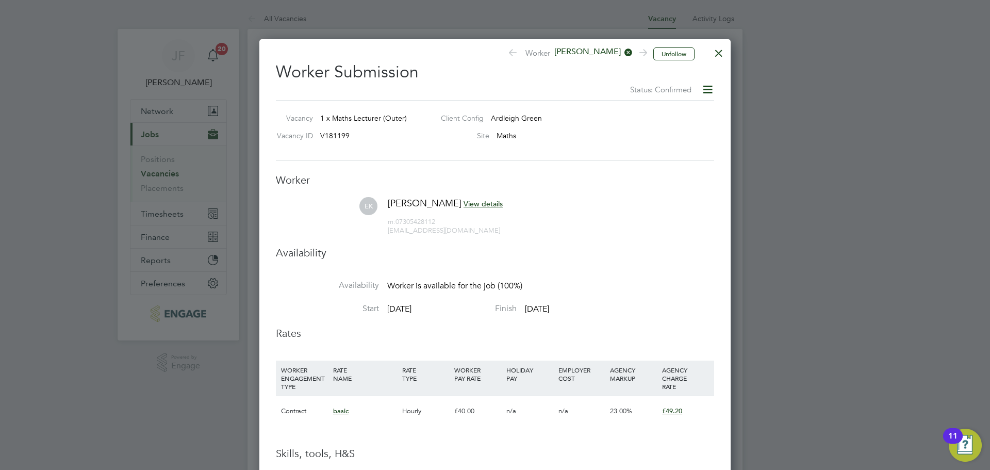
click at [719, 54] on div at bounding box center [718, 50] width 19 height 19
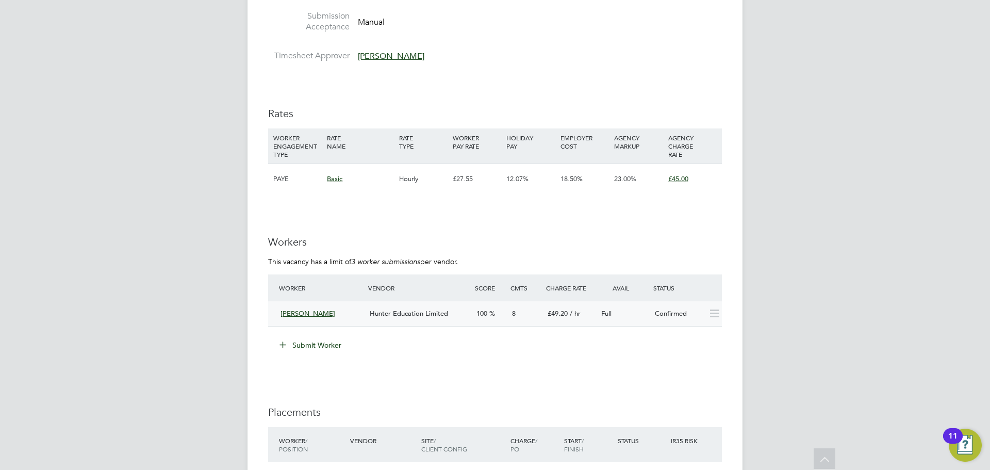
click at [350, 317] on div "[PERSON_NAME]" at bounding box center [320, 313] width 89 height 17
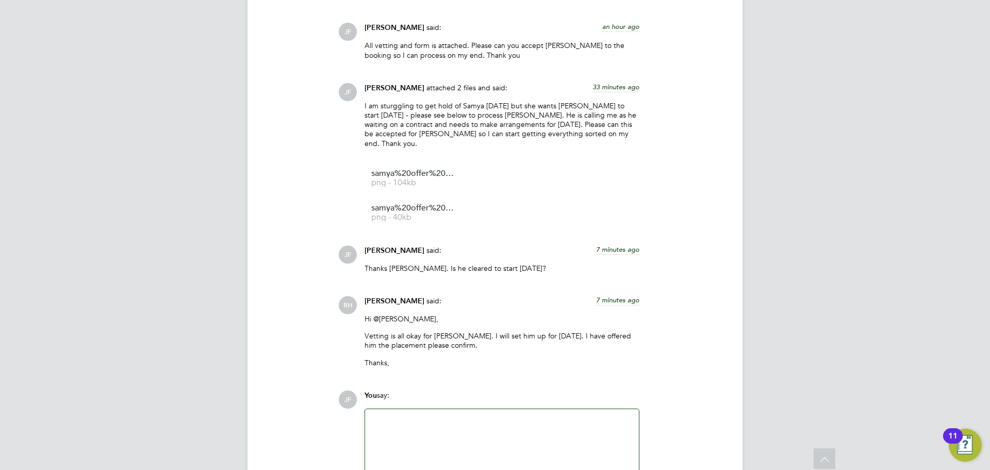
click at [413, 409] on div at bounding box center [502, 437] width 274 height 57
click at [413, 414] on div at bounding box center [501, 436] width 261 height 44
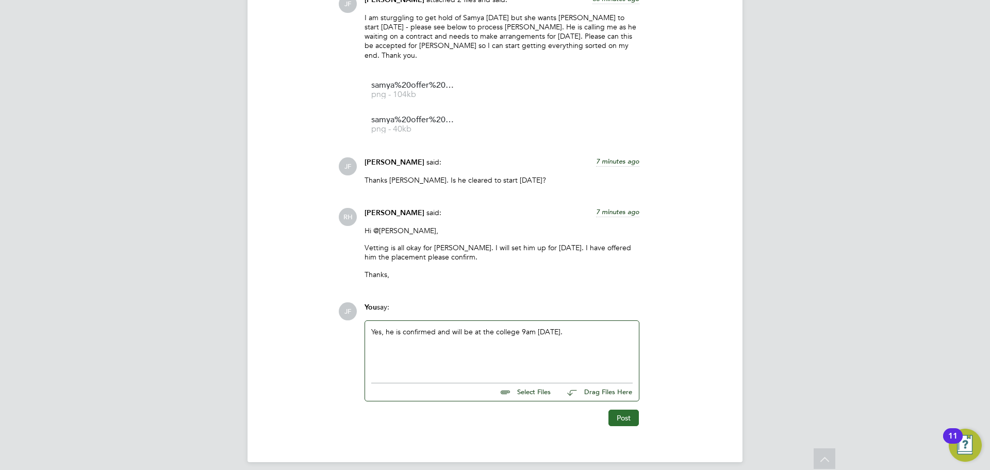
click at [632, 410] on button "Post" at bounding box center [623, 417] width 30 height 16
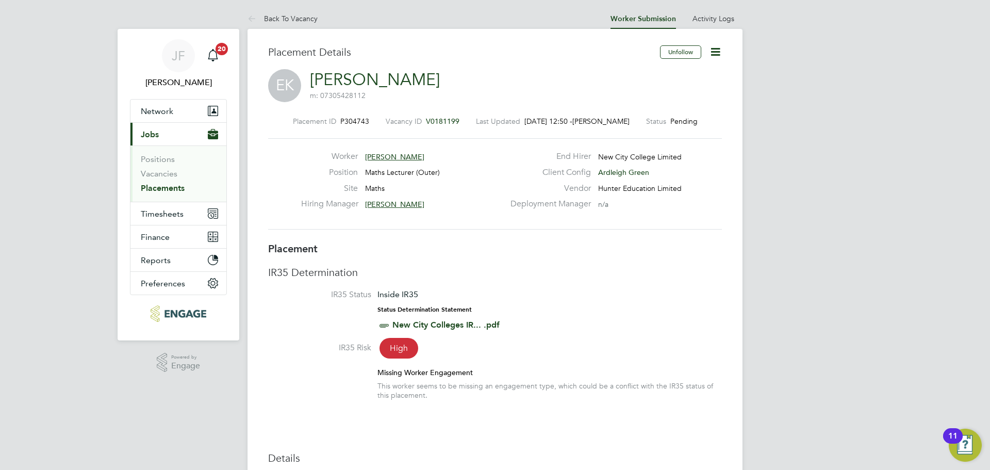
click at [417, 79] on link "[PERSON_NAME]" at bounding box center [375, 80] width 130 height 20
click at [301, 14] on link "Back To Vacancy" at bounding box center [282, 18] width 70 height 9
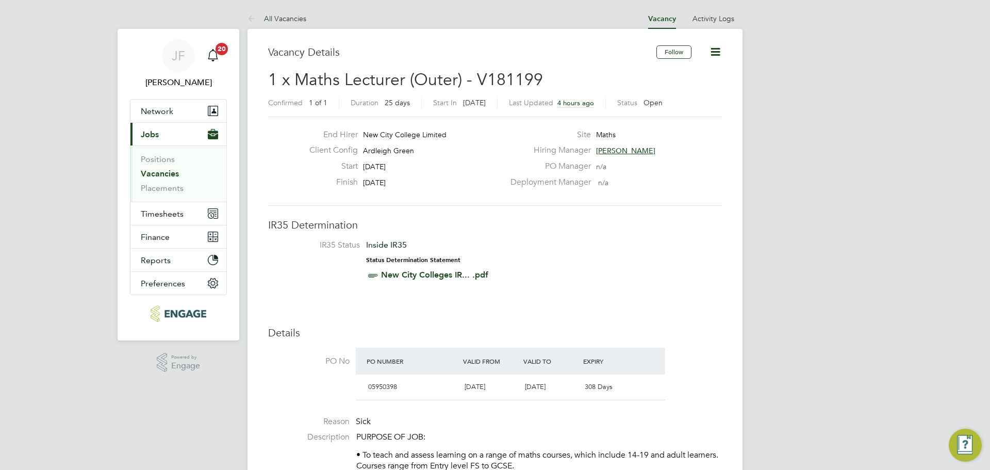
scroll to position [30, 72]
click at [166, 172] on link "Vacancies" at bounding box center [160, 174] width 38 height 10
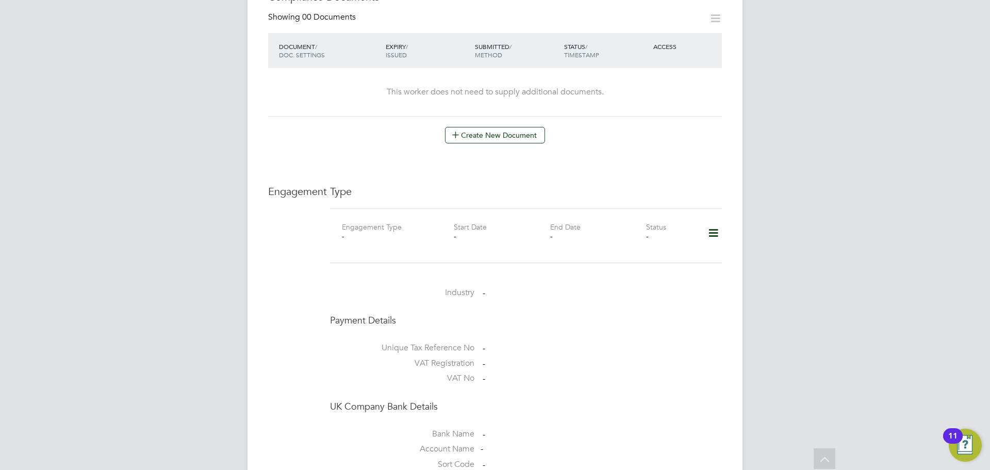
scroll to position [497, 0]
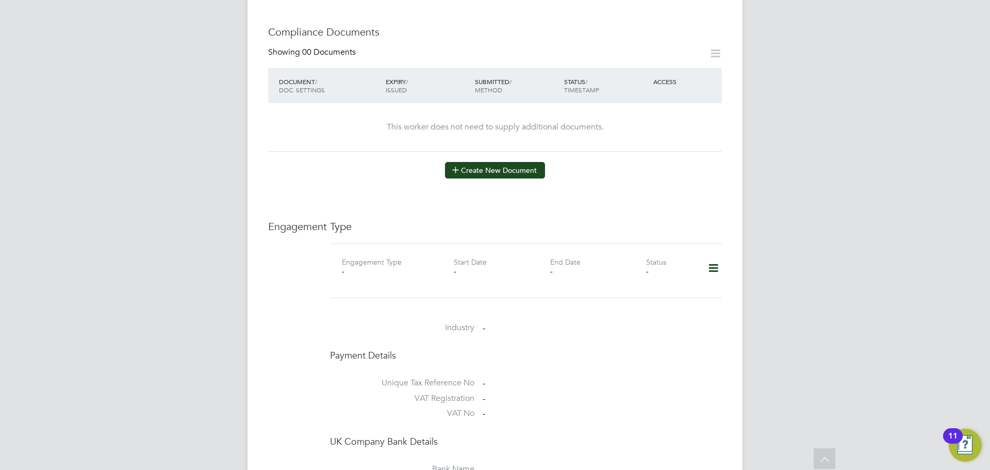
click at [521, 165] on button "Create New Document" at bounding box center [495, 170] width 100 height 16
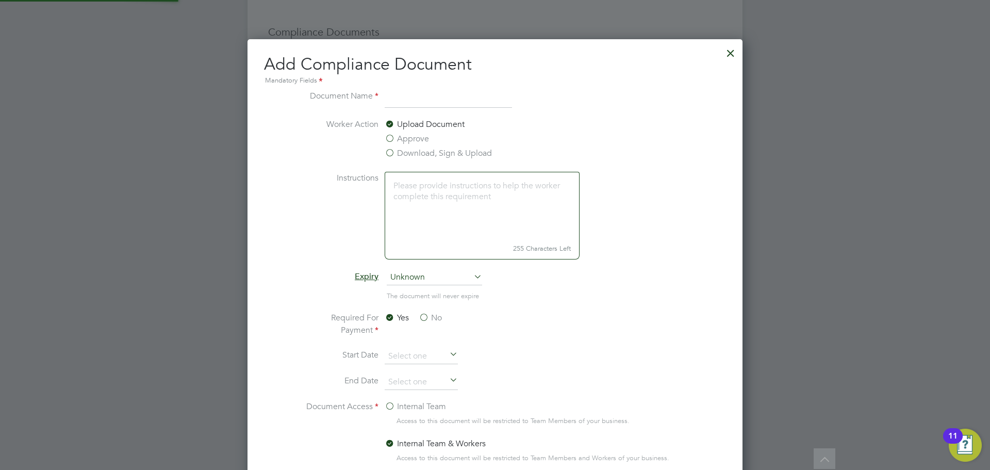
scroll to position [541, 495]
click at [735, 49] on div at bounding box center [730, 50] width 19 height 19
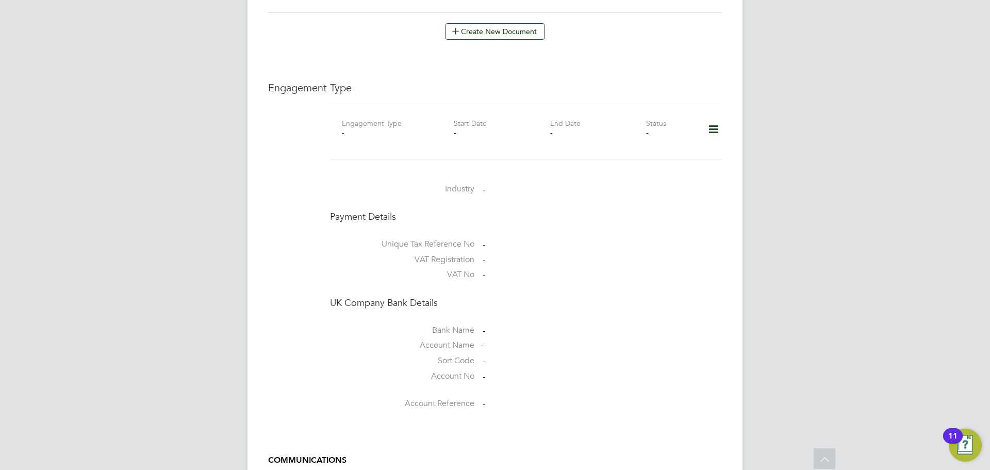
scroll to position [643, 0]
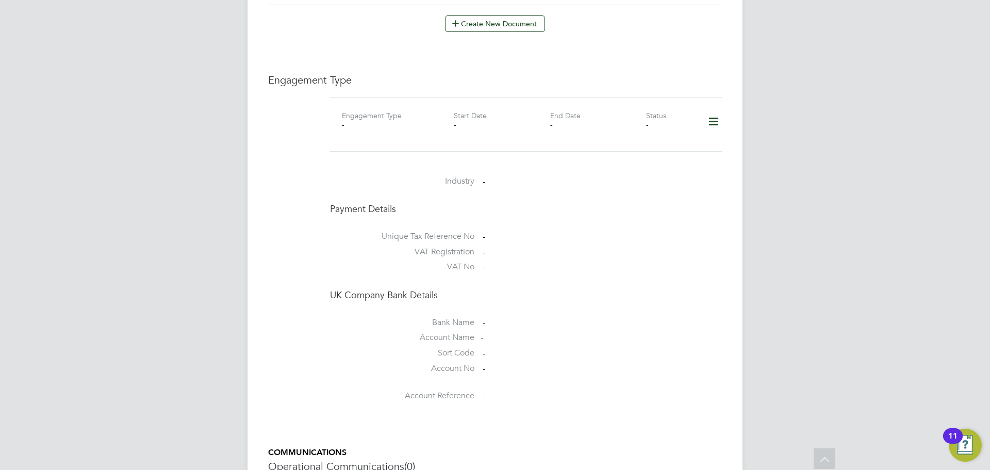
click at [716, 110] on icon at bounding box center [713, 122] width 18 height 24
click at [649, 158] on li "Add Engagement Type" at bounding box center [659, 155] width 117 height 14
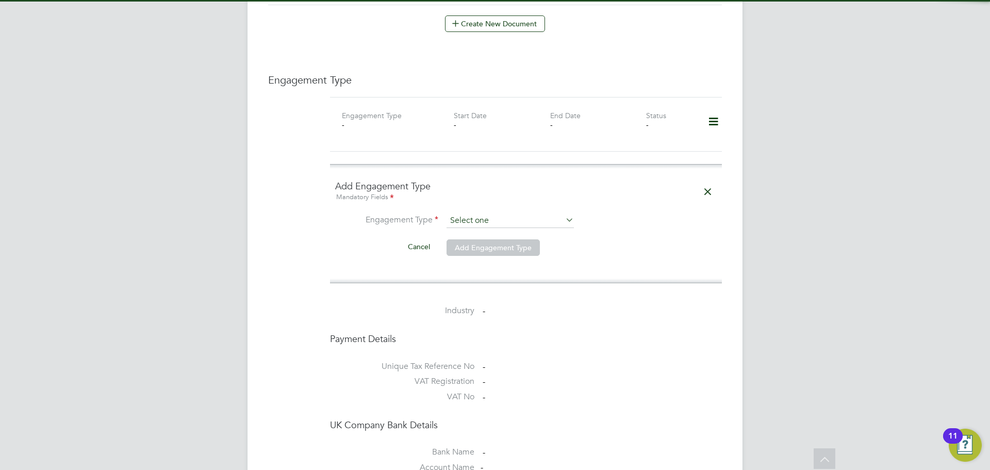
click at [487, 213] on input at bounding box center [509, 220] width 127 height 14
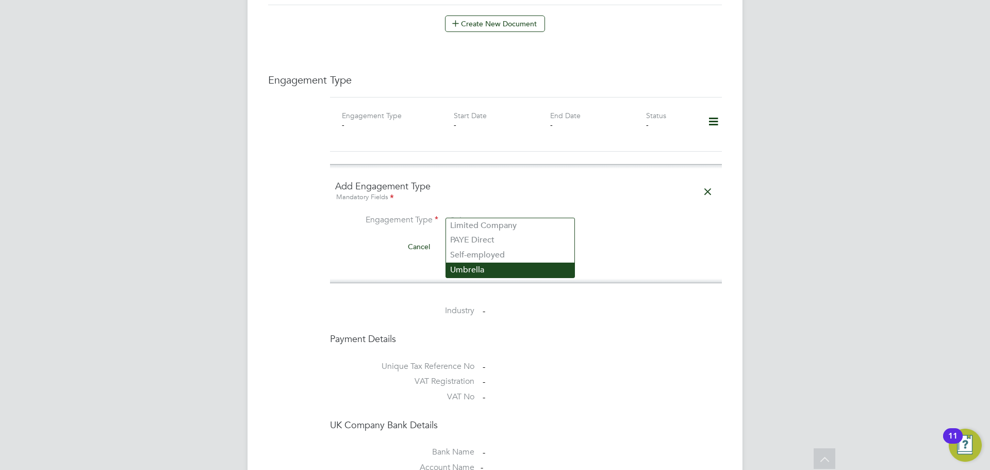
click at [482, 267] on li "Umbrella" at bounding box center [510, 269] width 128 height 15
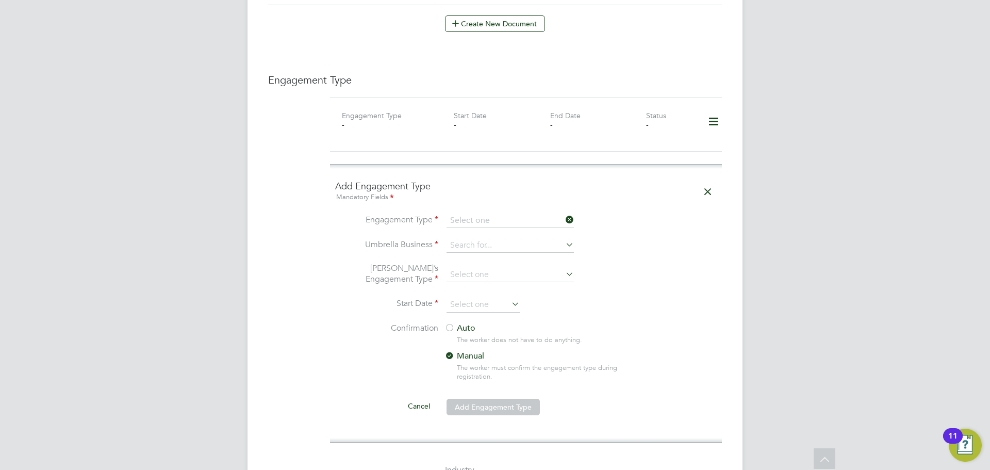
type input "Umbrella"
click at [472, 240] on input at bounding box center [509, 245] width 127 height 14
type input "u"
type input "m"
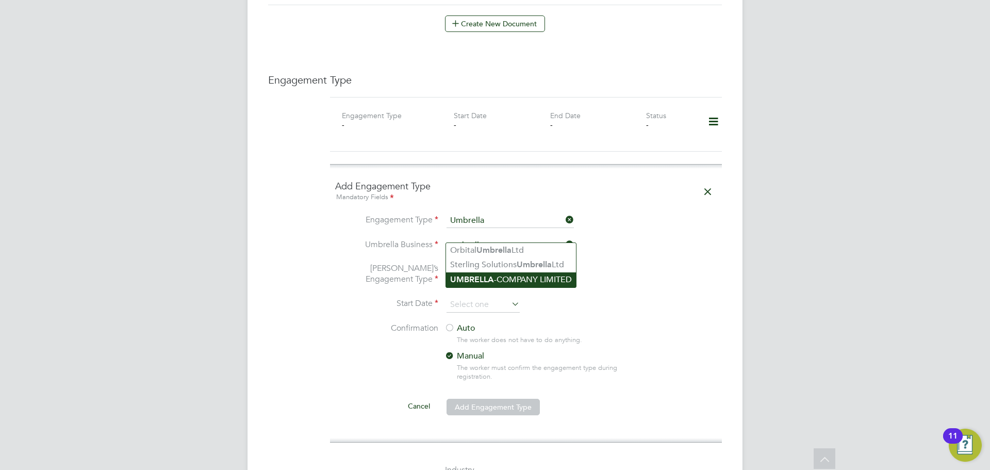
click at [515, 281] on li "UMBRELLA -COMPANY LIMITED" at bounding box center [511, 279] width 130 height 15
type input "UMBRELLA-COMPANY LIMITED"
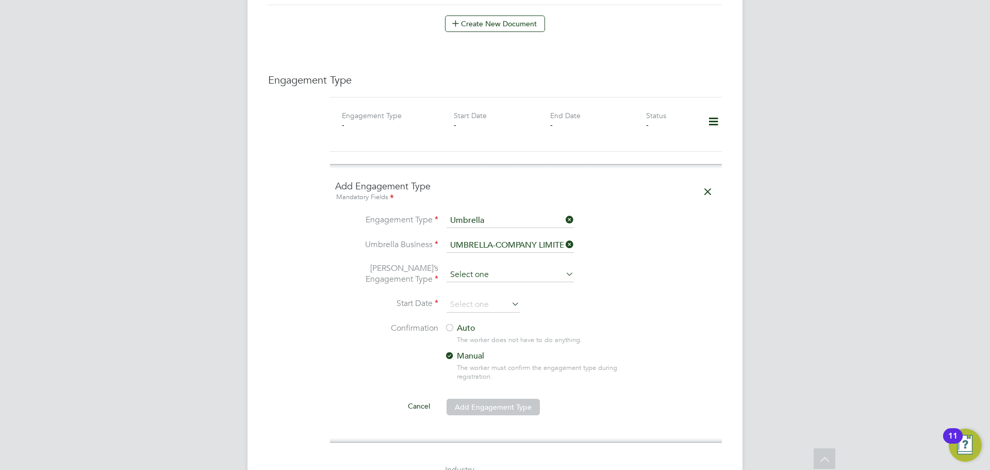
click at [498, 267] on input at bounding box center [509, 274] width 127 height 14
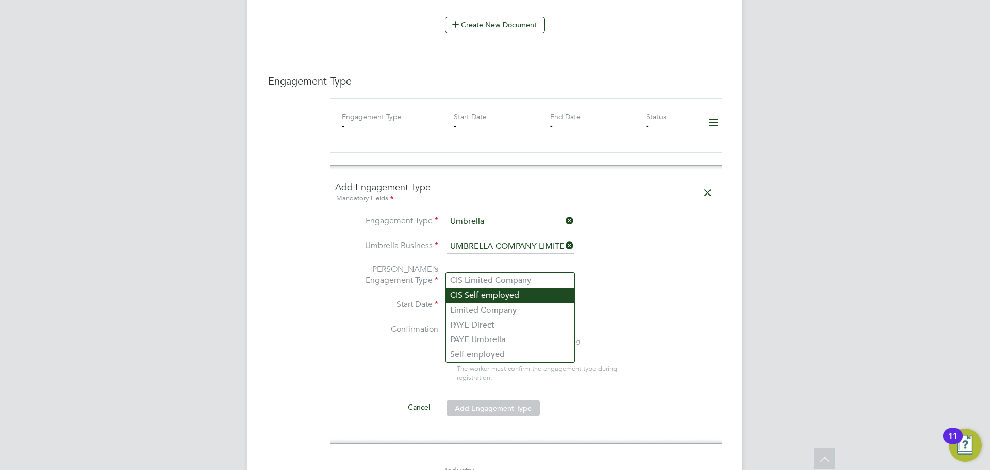
scroll to position [641, 0]
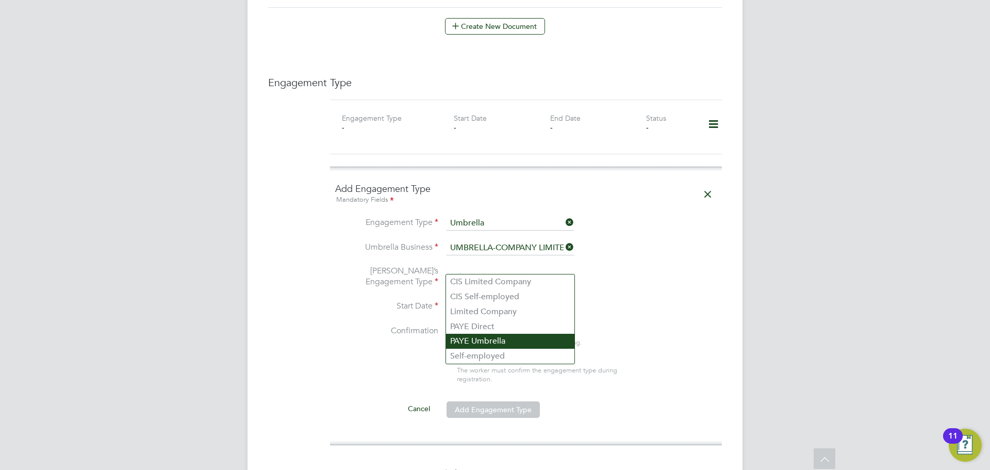
click at [498, 339] on li "PAYE Umbrella" at bounding box center [510, 340] width 128 height 15
type input "PAYE Umbrella"
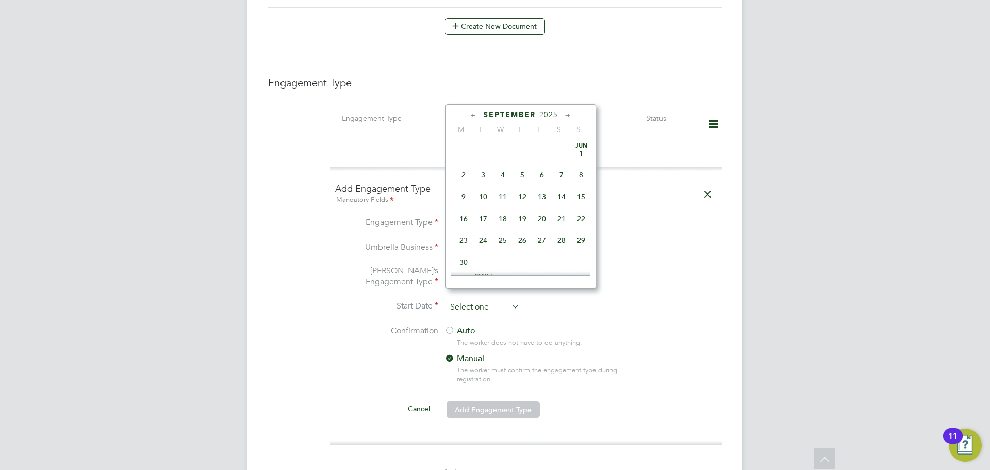
click at [491, 299] on input at bounding box center [482, 306] width 73 height 15
click at [579, 196] on span "28" at bounding box center [581, 187] width 20 height 20
type input "[DATE]"
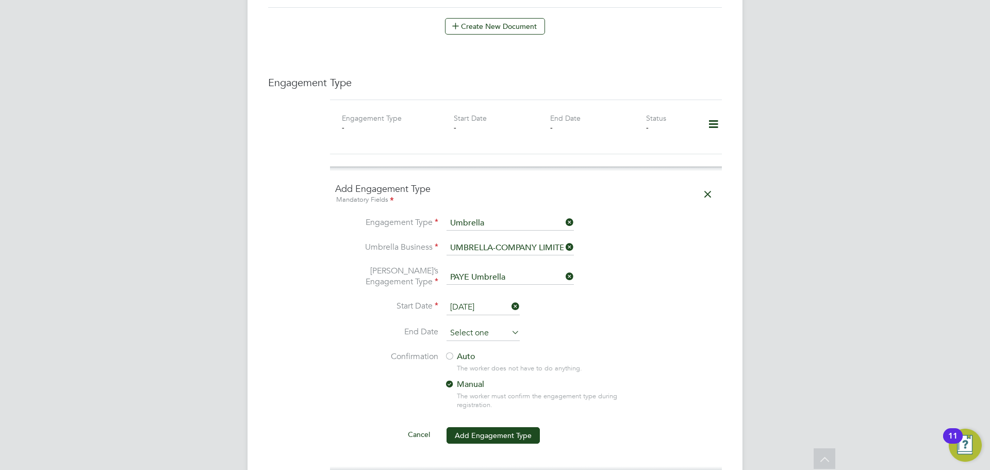
click at [482, 325] on input at bounding box center [482, 332] width 73 height 15
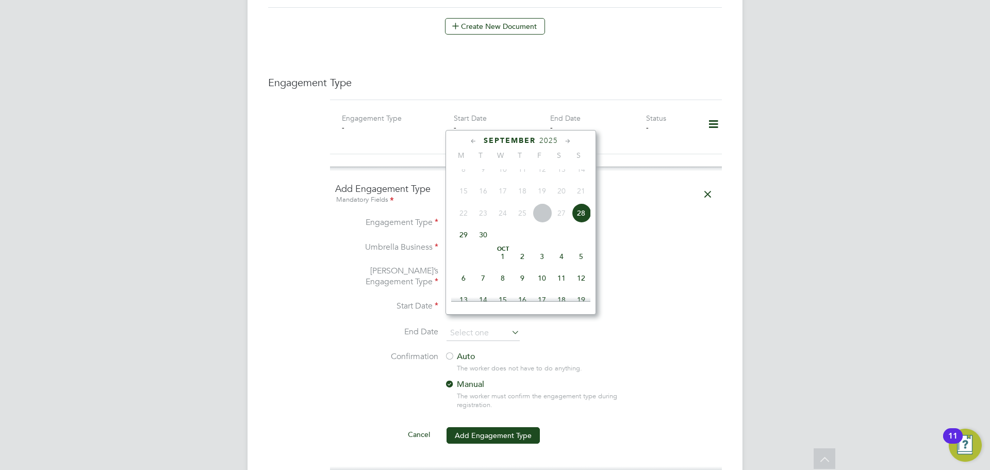
click at [570, 139] on icon at bounding box center [568, 141] width 10 height 11
click at [569, 142] on icon at bounding box center [568, 141] width 10 height 11
click at [522, 256] on span "[DATE]" at bounding box center [522, 247] width 20 height 20
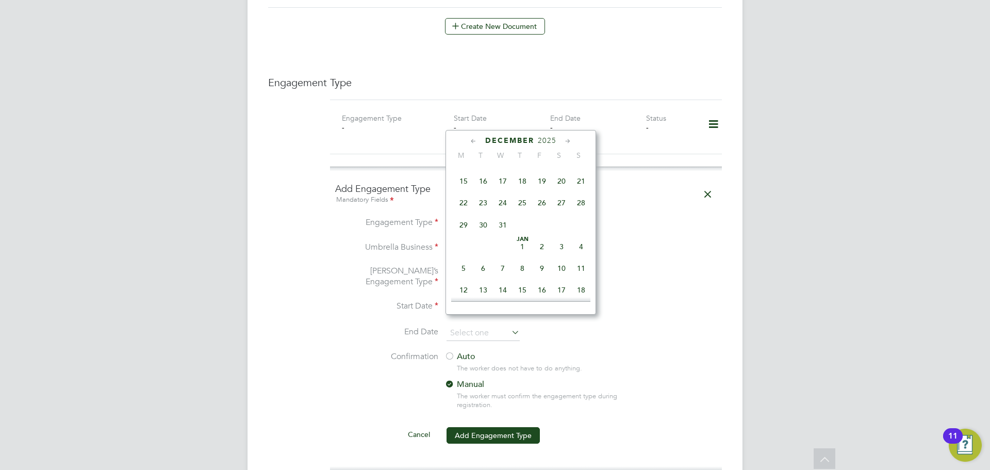
type input "[DATE]"
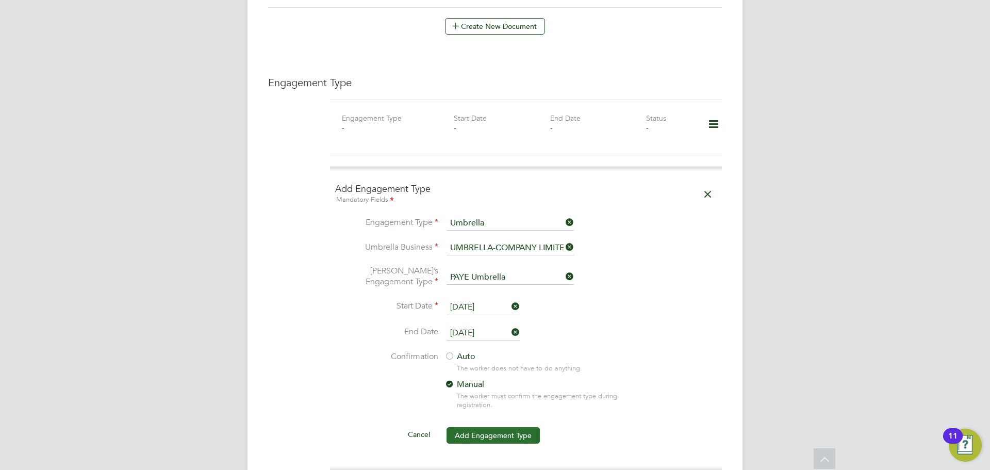
click at [489, 427] on button "Add Engagement Type" at bounding box center [492, 435] width 93 height 16
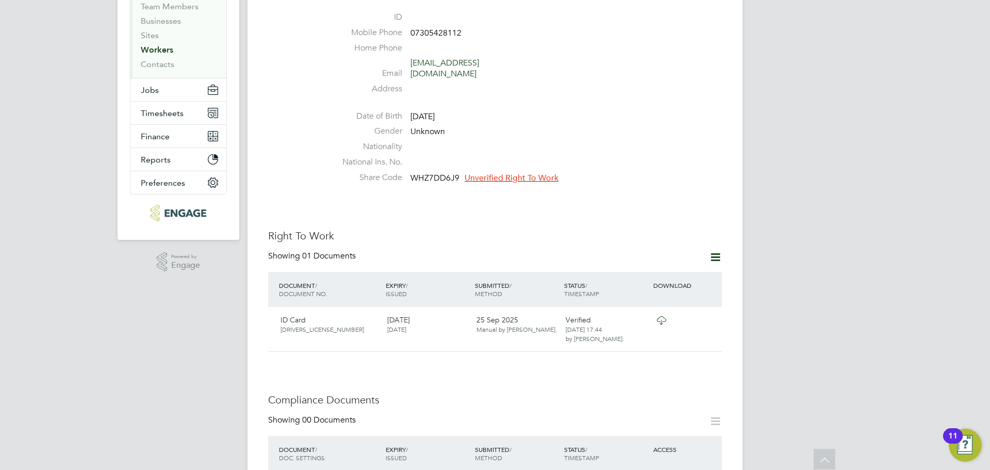
scroll to position [0, 0]
